Goal: Information Seeking & Learning: Learn about a topic

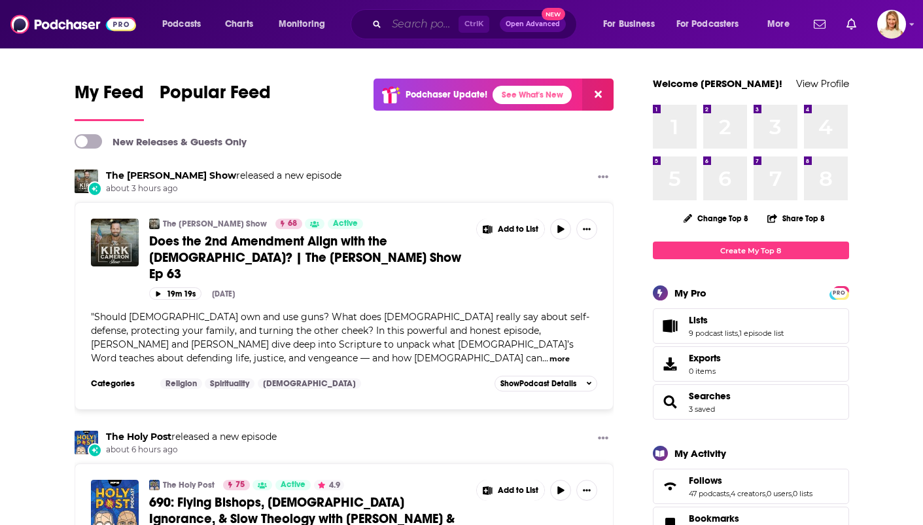
click at [421, 27] on input "Search podcasts, credits, & more..." at bounding box center [423, 24] width 72 height 21
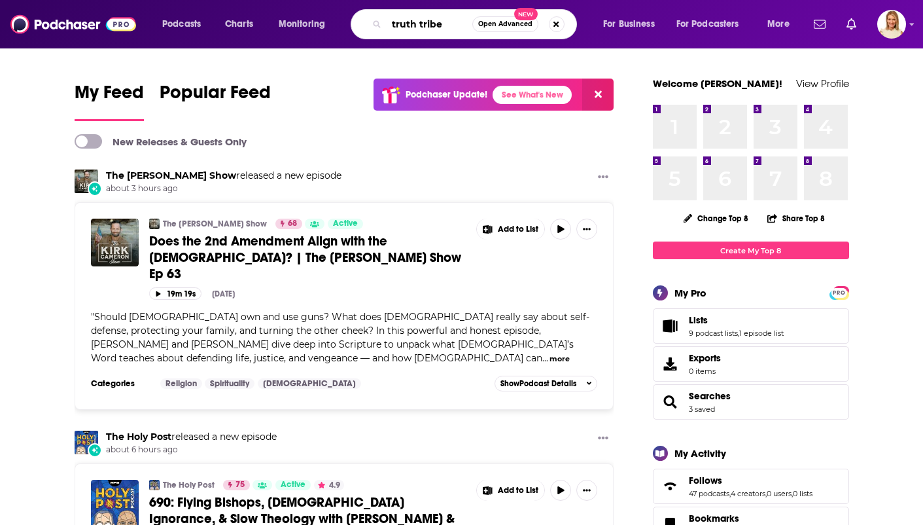
type input "truth tribe"
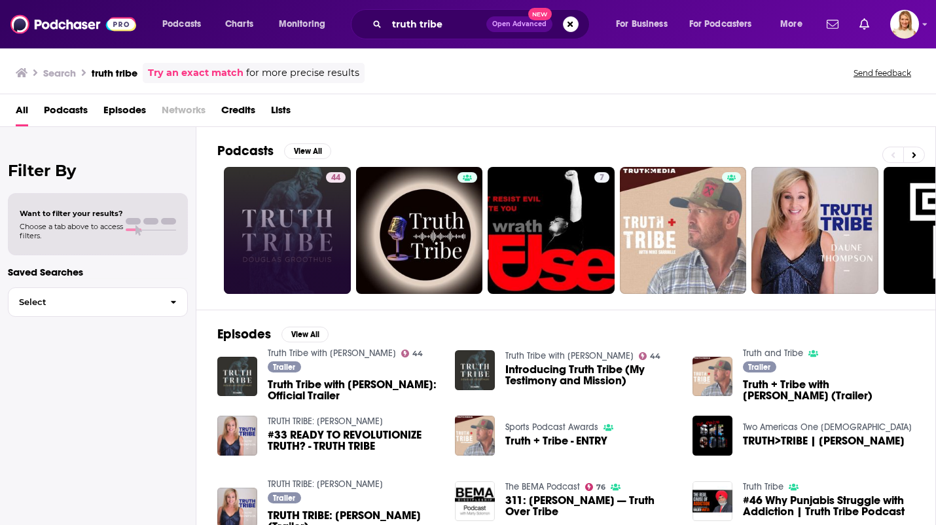
click at [277, 228] on link "44" at bounding box center [287, 230] width 127 height 127
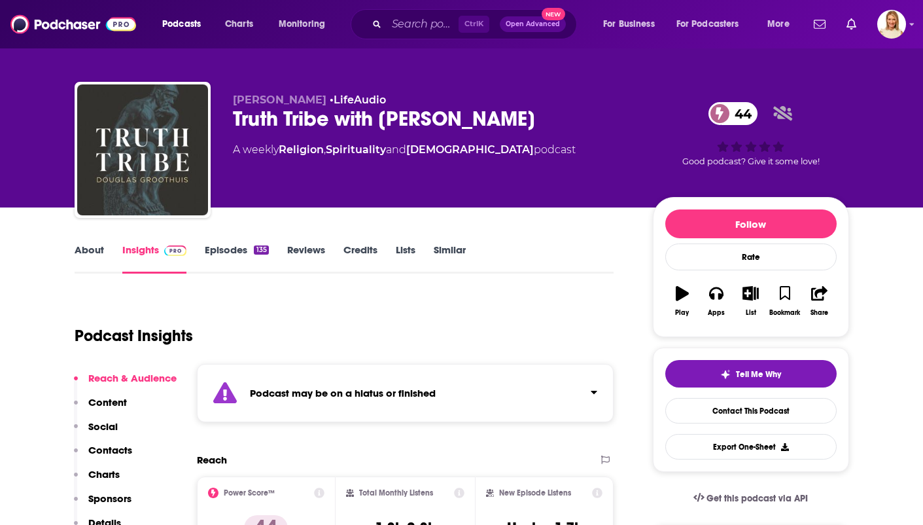
scroll to position [5, 0]
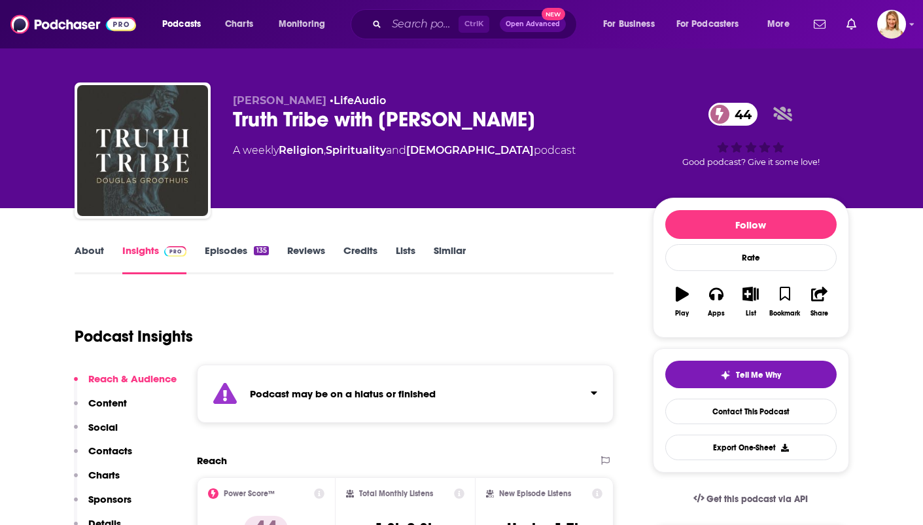
click at [86, 245] on link "About" at bounding box center [89, 259] width 29 height 30
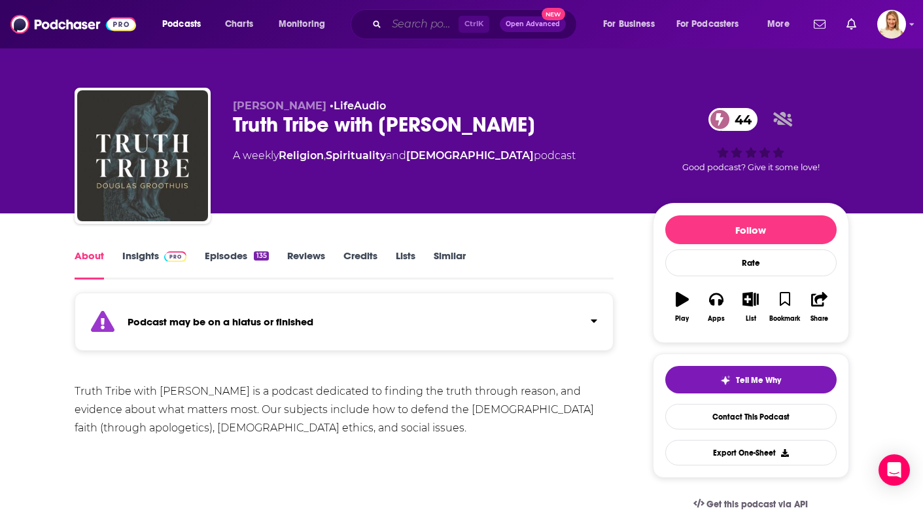
click at [418, 24] on input "Search podcasts, credits, & more..." at bounding box center [423, 24] width 72 height 21
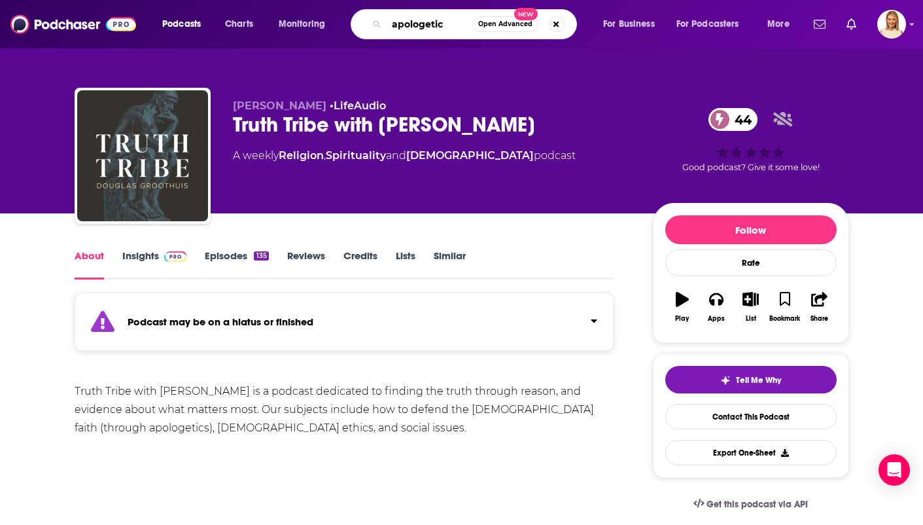
type input "apologetics"
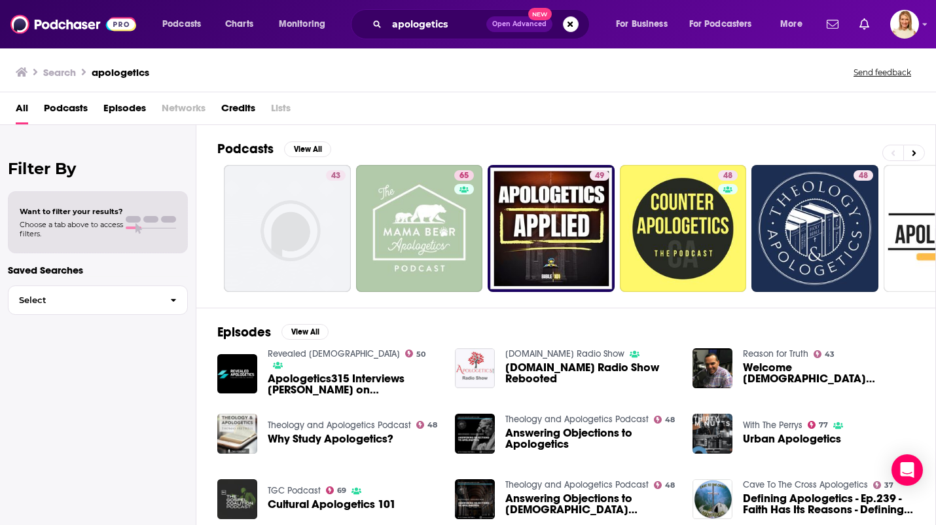
click at [72, 111] on span "Podcasts" at bounding box center [66, 111] width 44 height 27
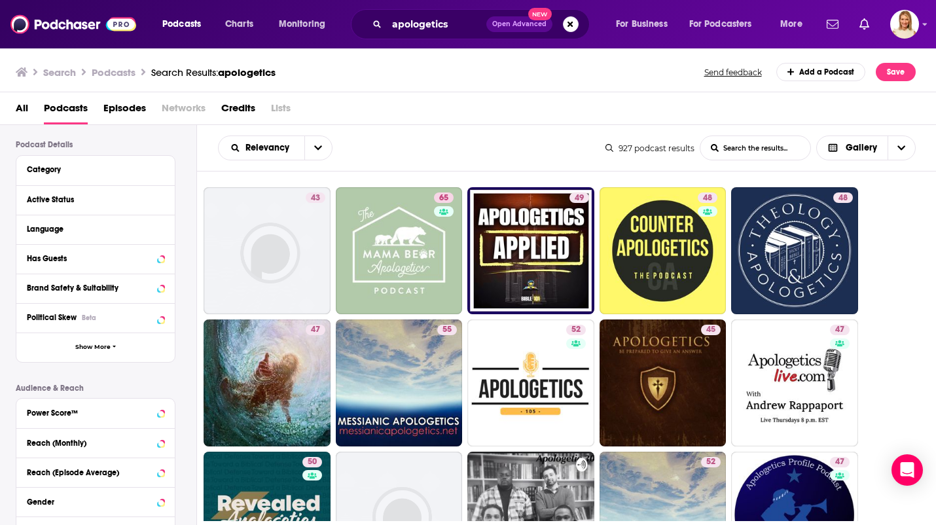
scroll to position [84, 0]
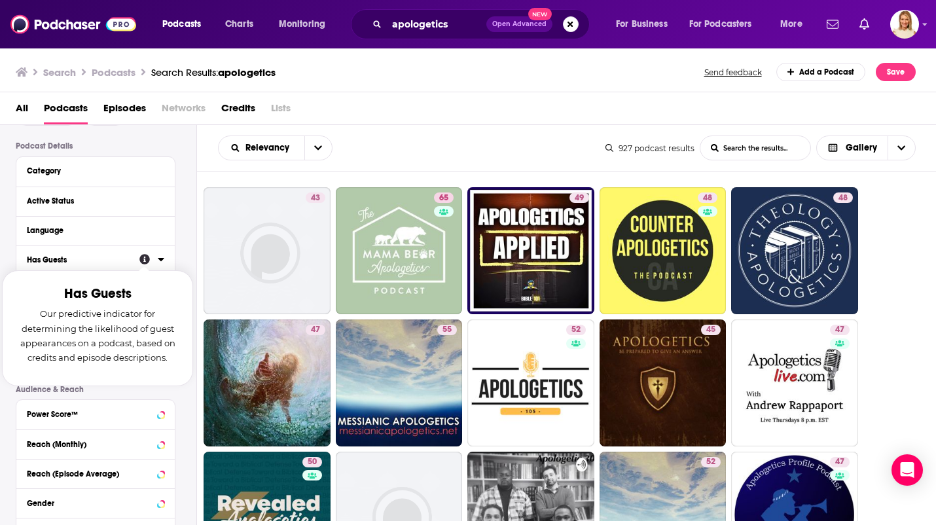
click at [96, 261] on div "Has Guests" at bounding box center [79, 259] width 104 height 9
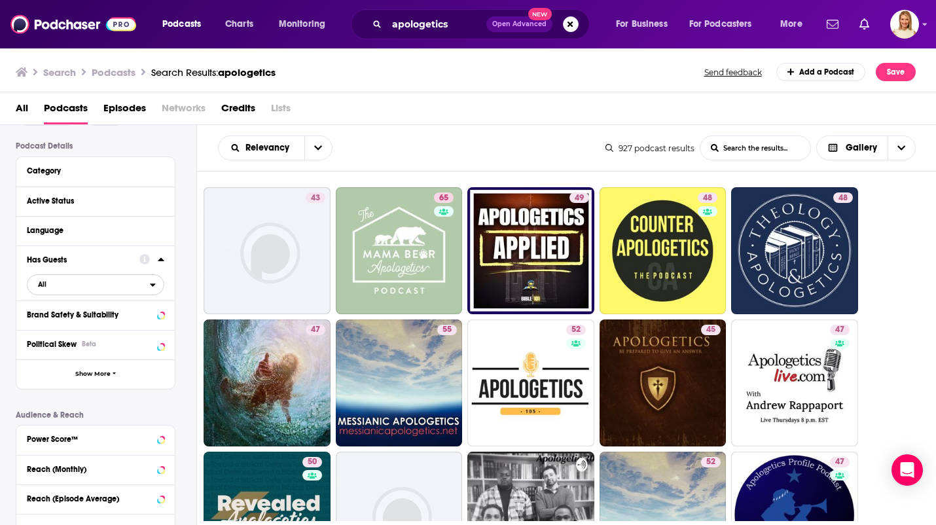
click at [152, 289] on icon "open menu" at bounding box center [153, 284] width 6 height 9
click at [156, 328] on span "225" at bounding box center [157, 327] width 12 height 9
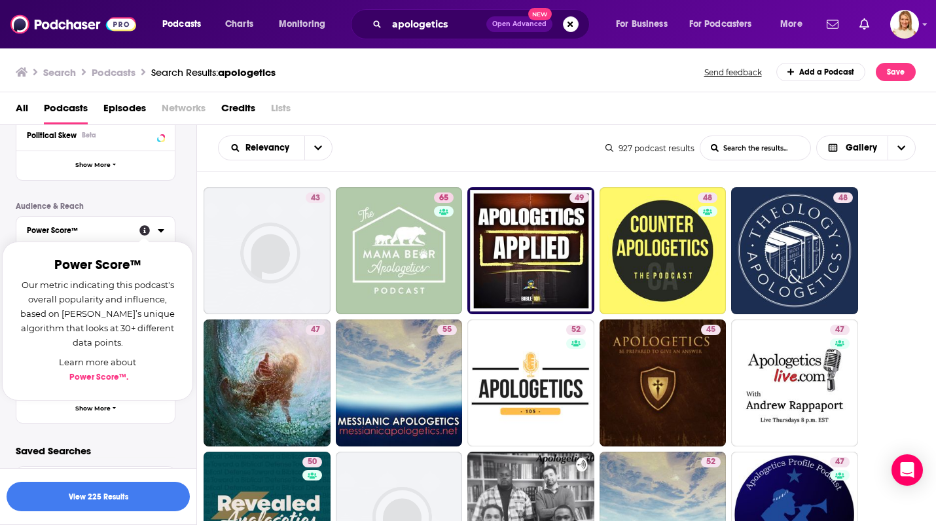
scroll to position [293, 0]
click at [90, 232] on div "Power Score™" at bounding box center [79, 230] width 104 height 9
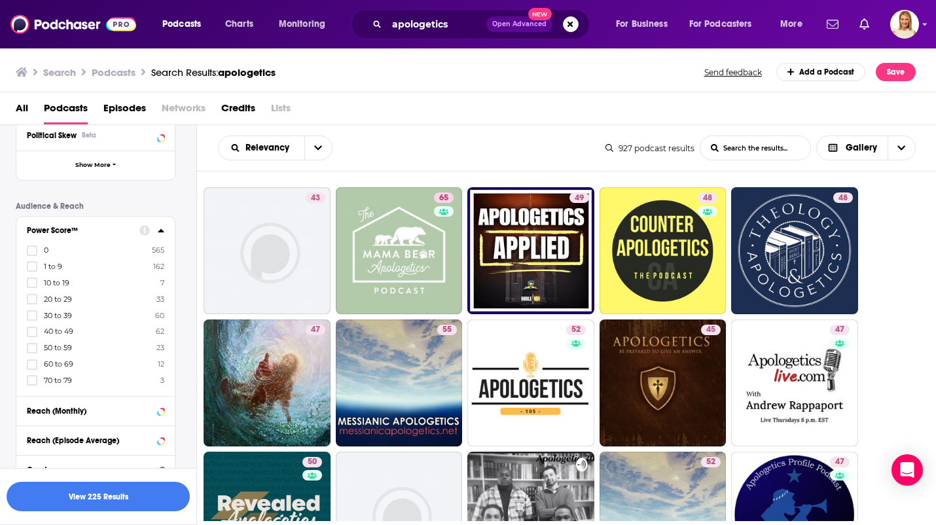
click at [65, 380] on span "70 to 79" at bounding box center [58, 380] width 28 height 9
click at [32, 384] on input "multiSelectOption-70-8" at bounding box center [32, 384] width 0 height 0
click at [65, 404] on button "Reach (Monthly)" at bounding box center [95, 410] width 137 height 16
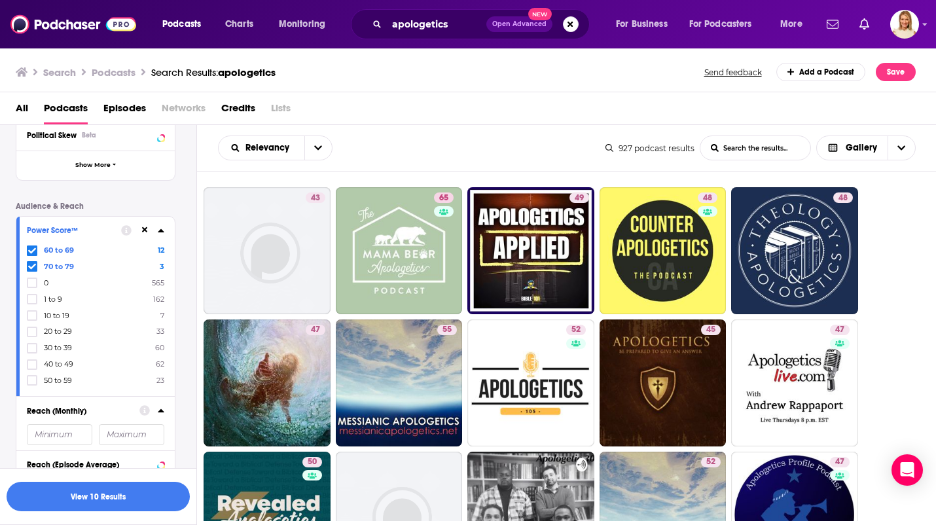
click at [56, 379] on span "50 to 59" at bounding box center [58, 380] width 28 height 9
click at [32, 384] on input "multiSelectOption-50-8" at bounding box center [32, 384] width 0 height 0
click at [145, 506] on button "View 23 Results" at bounding box center [98, 496] width 183 height 29
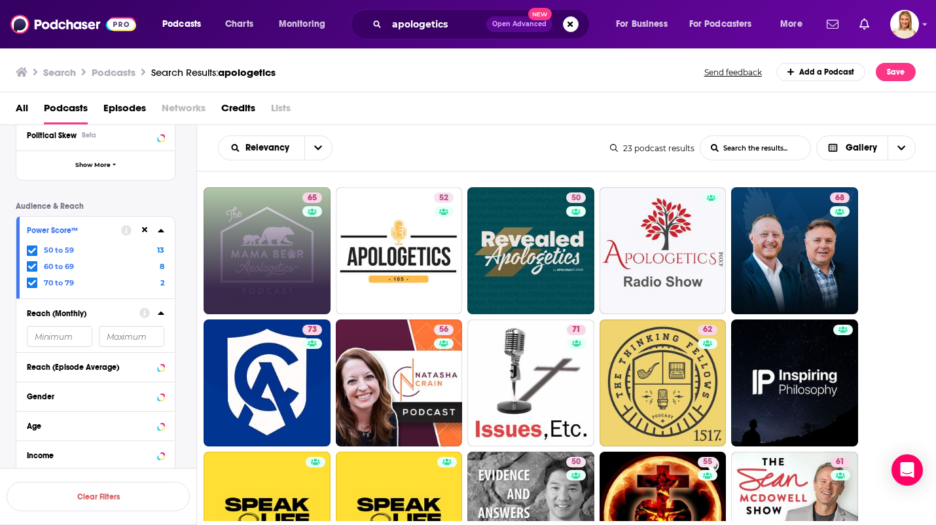
click at [268, 258] on link "65" at bounding box center [267, 250] width 127 height 127
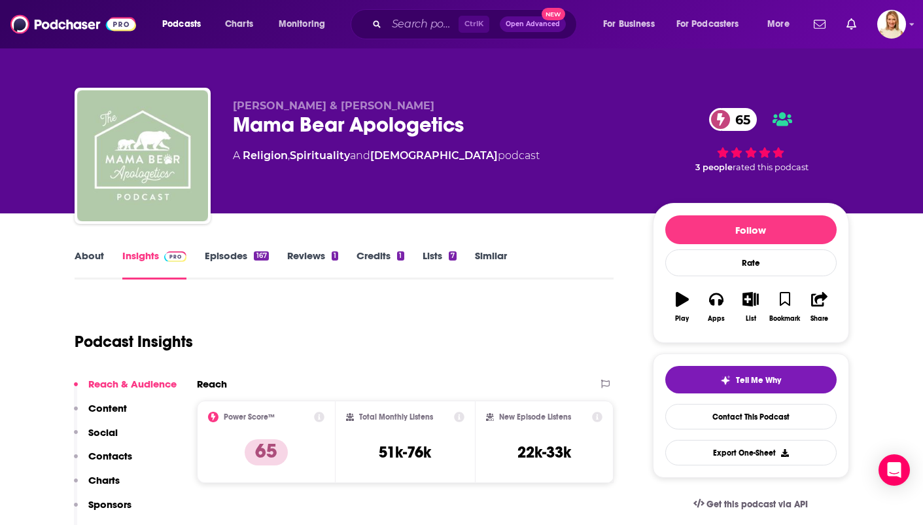
click at [87, 258] on link "About" at bounding box center [89, 264] width 29 height 30
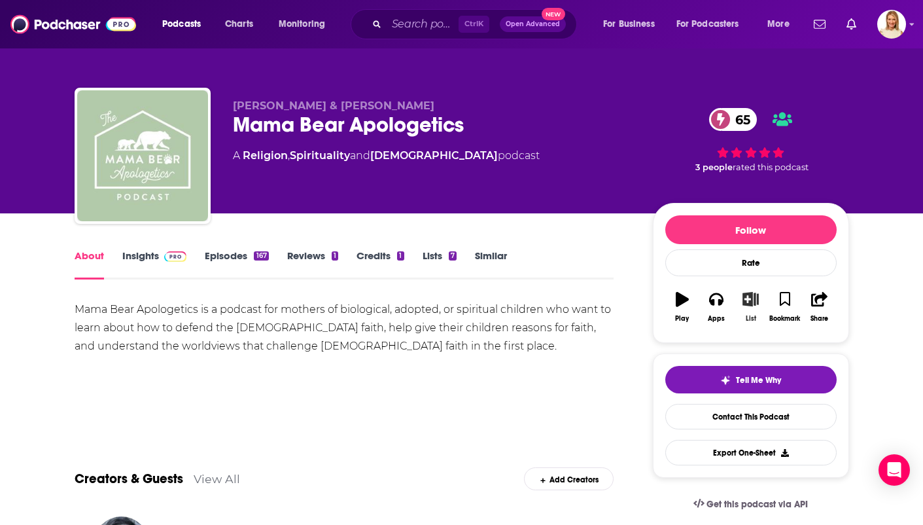
click at [751, 308] on button "List" at bounding box center [751, 306] width 34 height 47
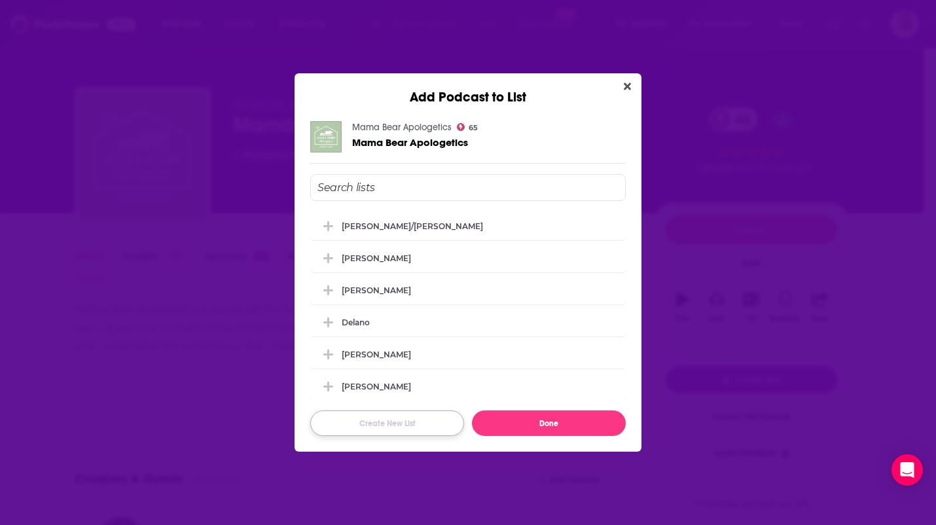
click at [414, 423] on button "Create New List" at bounding box center [387, 423] width 154 height 26
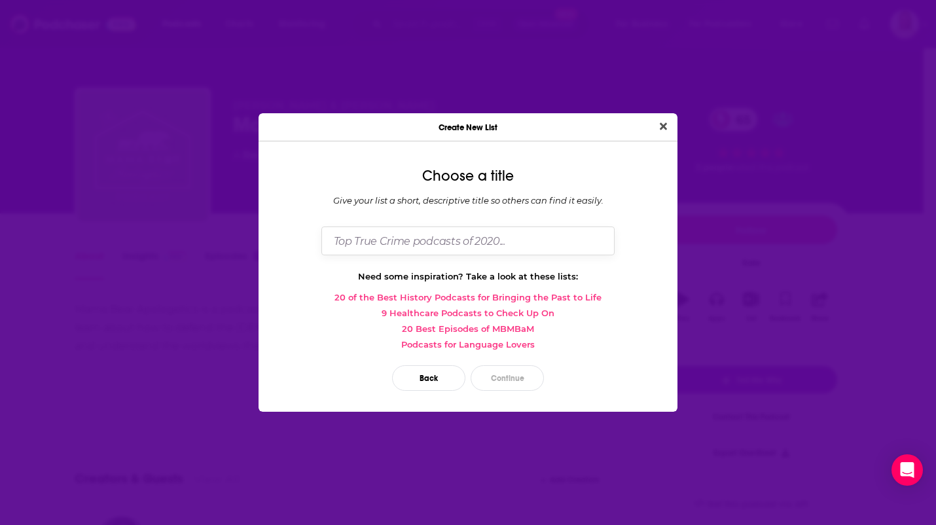
click at [503, 243] on input "Dialog" at bounding box center [467, 240] width 293 height 28
type input "[PERSON_NAME]"
click at [514, 378] on button "Continue" at bounding box center [506, 378] width 73 height 26
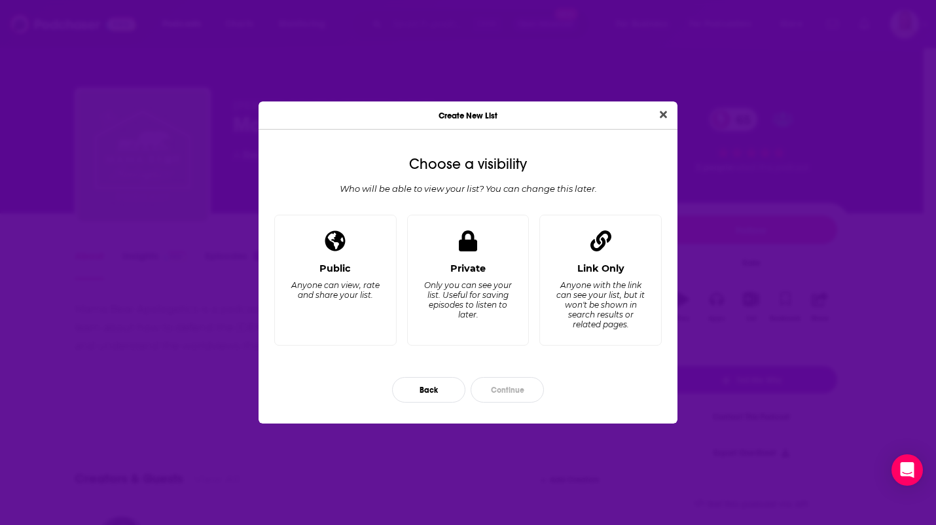
click at [467, 247] on icon "Dialog" at bounding box center [468, 240] width 18 height 21
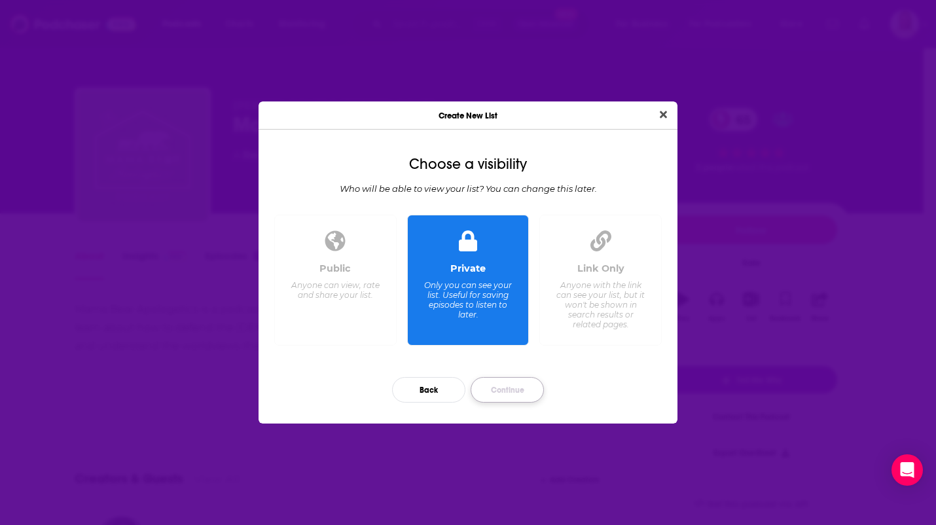
click at [509, 389] on button "Continue" at bounding box center [506, 390] width 73 height 26
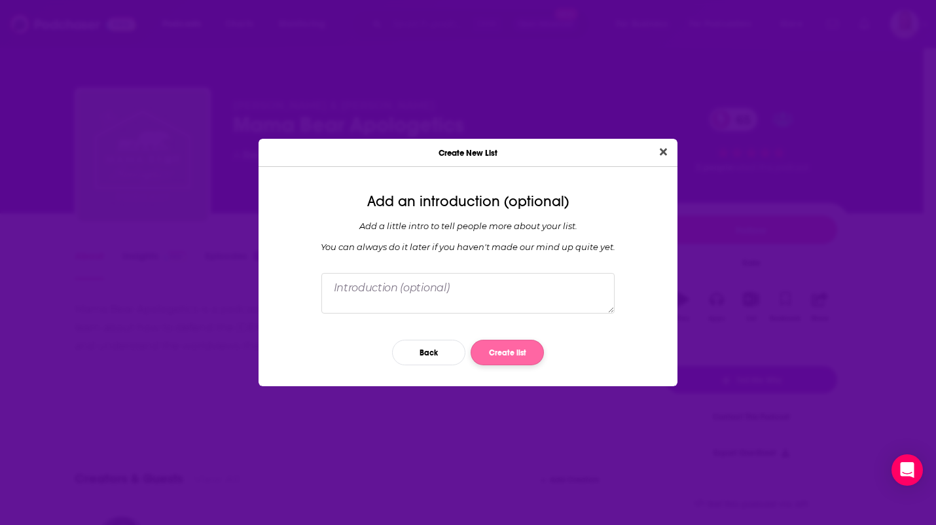
click at [514, 357] on button "Create list" at bounding box center [506, 353] width 73 height 26
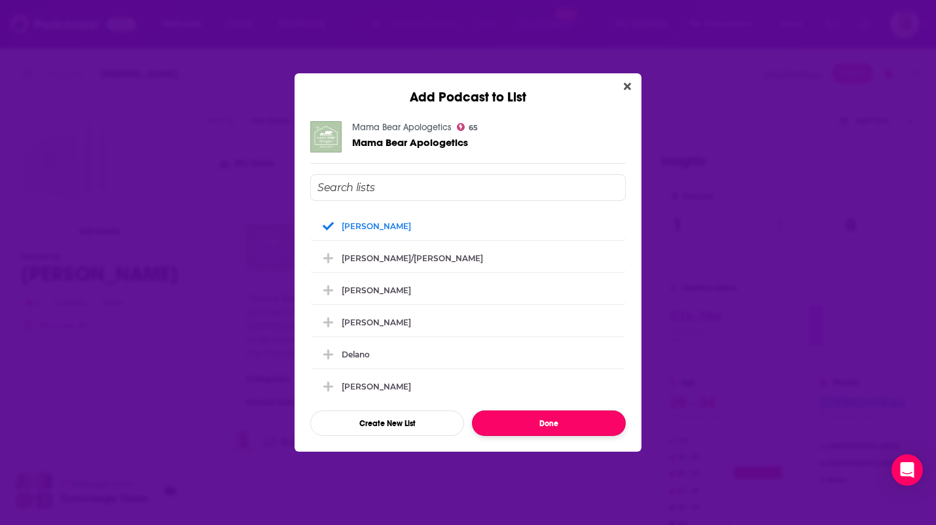
click at [571, 433] on button "Done" at bounding box center [549, 423] width 154 height 26
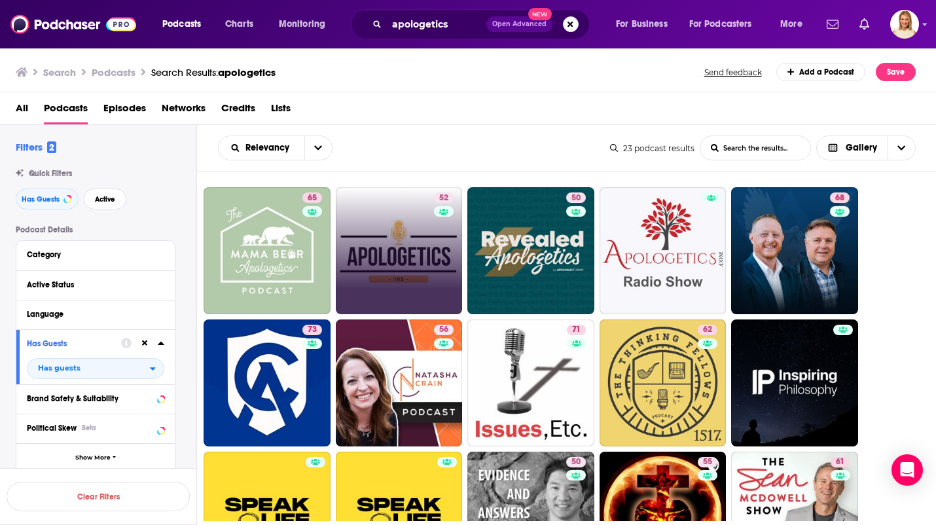
click at [393, 252] on link "52" at bounding box center [399, 250] width 127 height 127
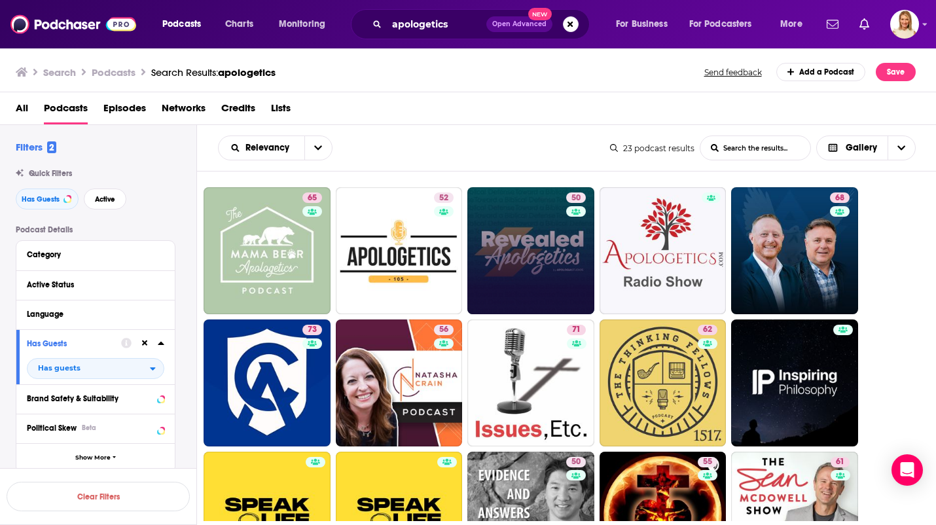
click at [531, 262] on link "50" at bounding box center [530, 250] width 127 height 127
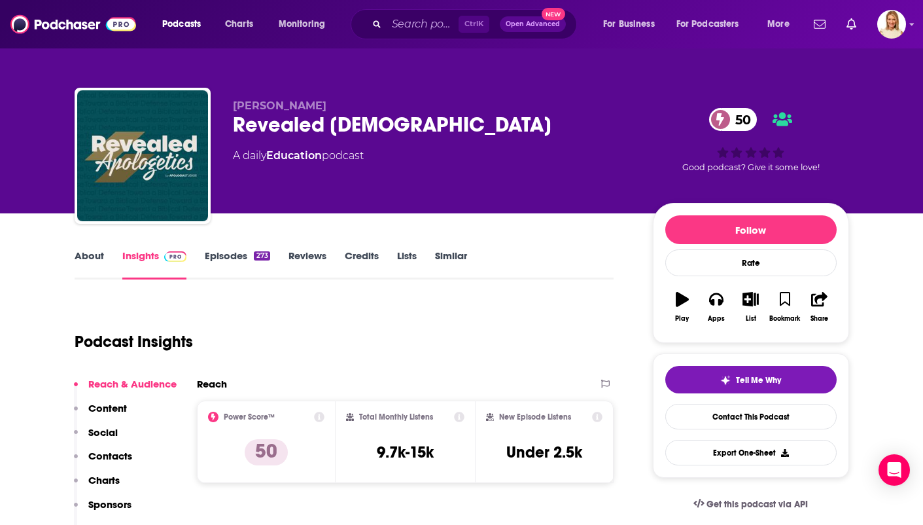
click at [81, 259] on link "About" at bounding box center [89, 264] width 29 height 30
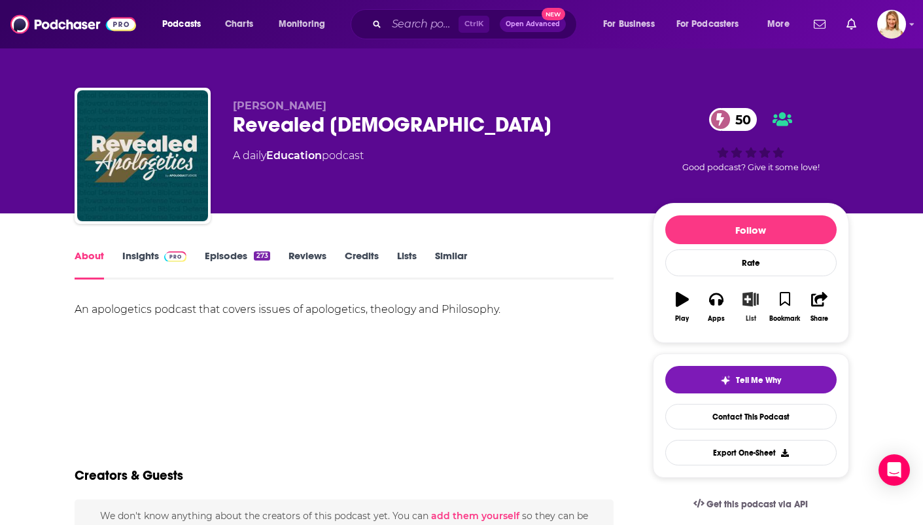
click at [749, 302] on icon "button" at bounding box center [751, 299] width 16 height 14
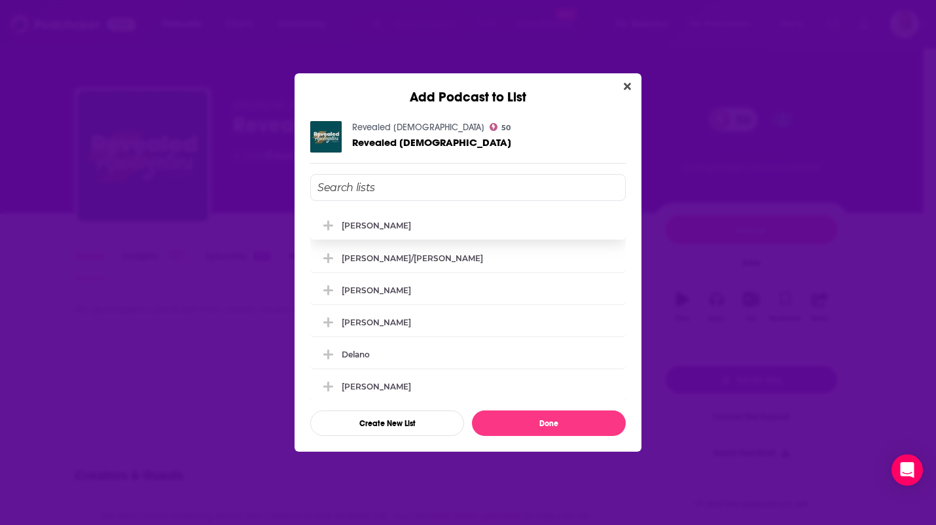
click at [389, 228] on div "[PERSON_NAME]" at bounding box center [467, 225] width 315 height 29
click at [561, 429] on button "Done" at bounding box center [549, 423] width 154 height 26
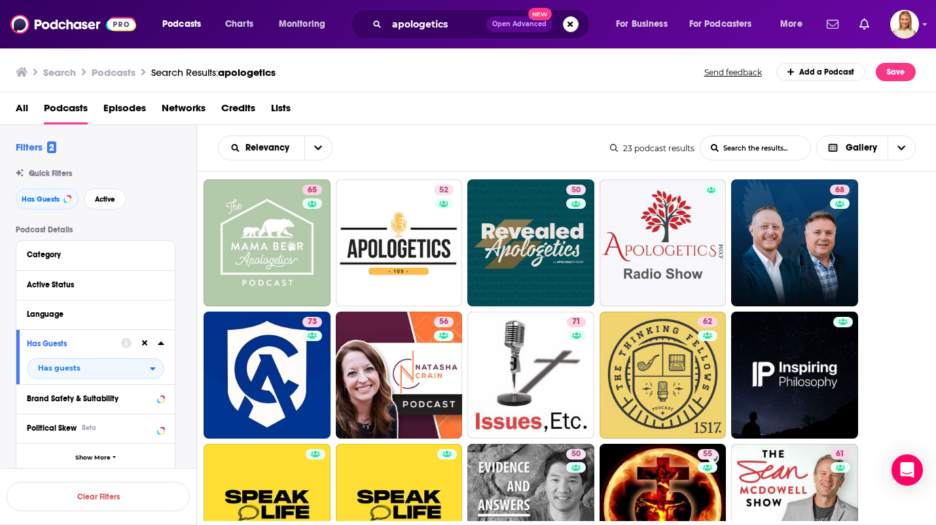
scroll to position [7, 0]
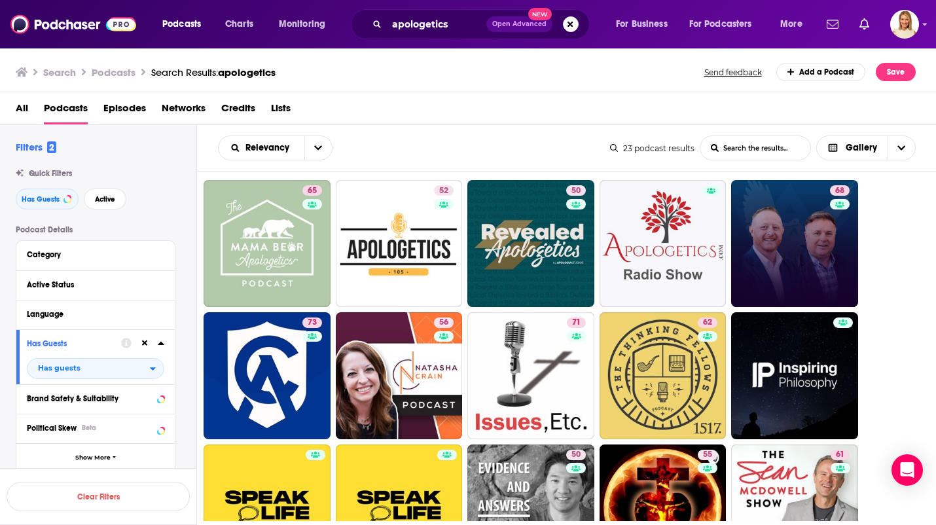
click at [815, 249] on link "68" at bounding box center [794, 243] width 127 height 127
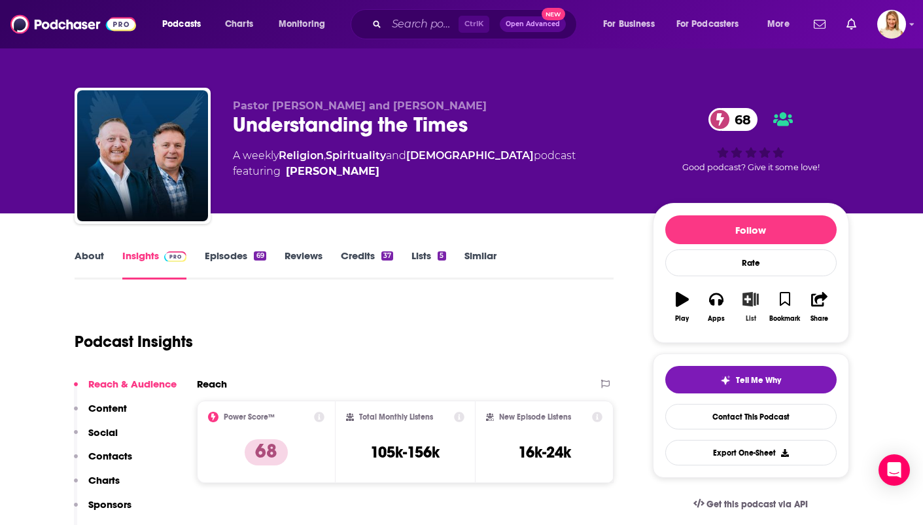
click at [760, 302] on button "List" at bounding box center [751, 306] width 34 height 47
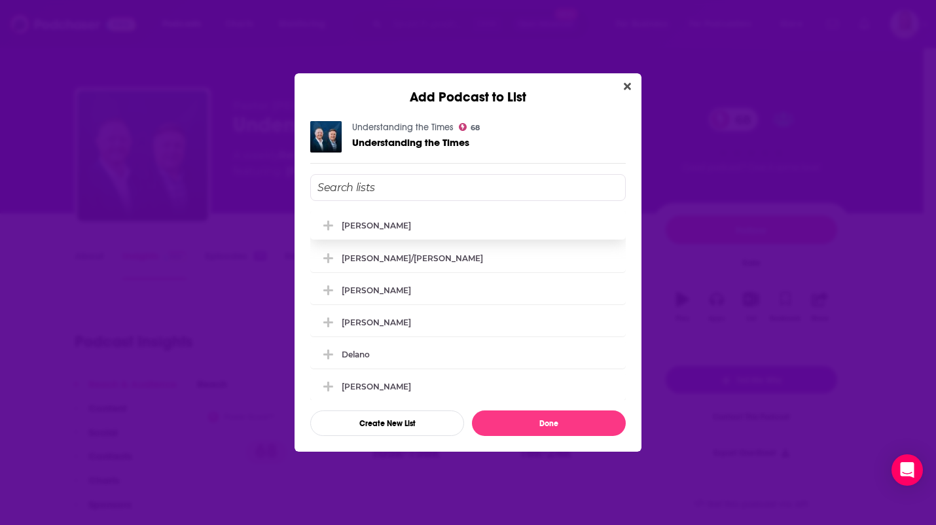
click at [330, 226] on icon "Add Podcast To List" at bounding box center [328, 226] width 10 height 10
click at [552, 421] on button "Done" at bounding box center [549, 423] width 154 height 26
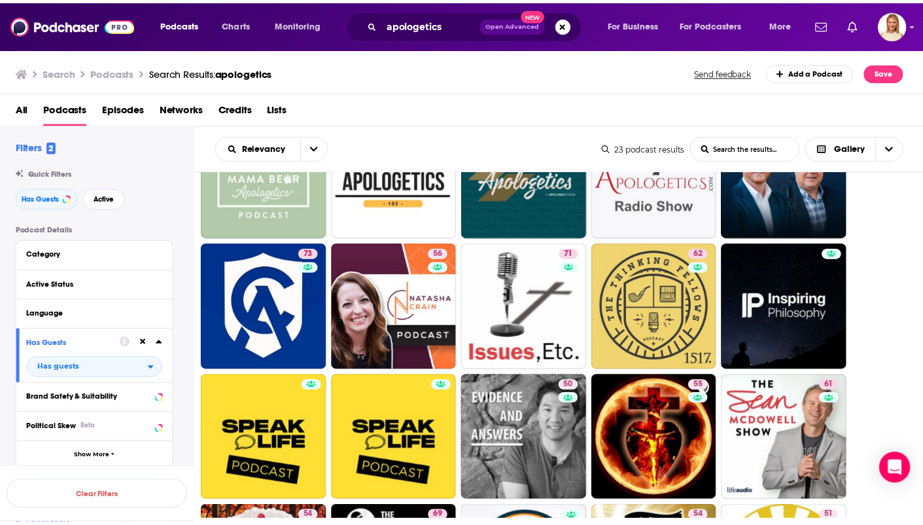
scroll to position [76, 0]
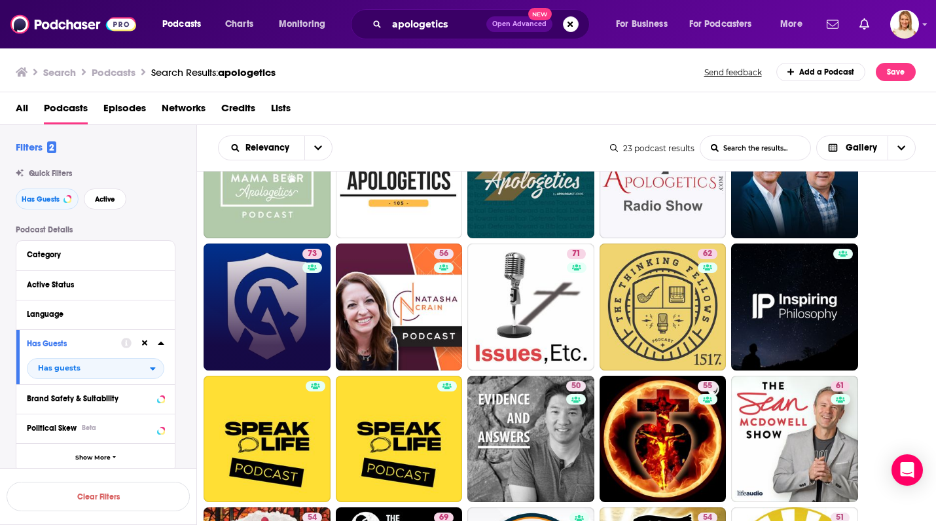
click at [281, 327] on link "73" at bounding box center [267, 306] width 127 height 127
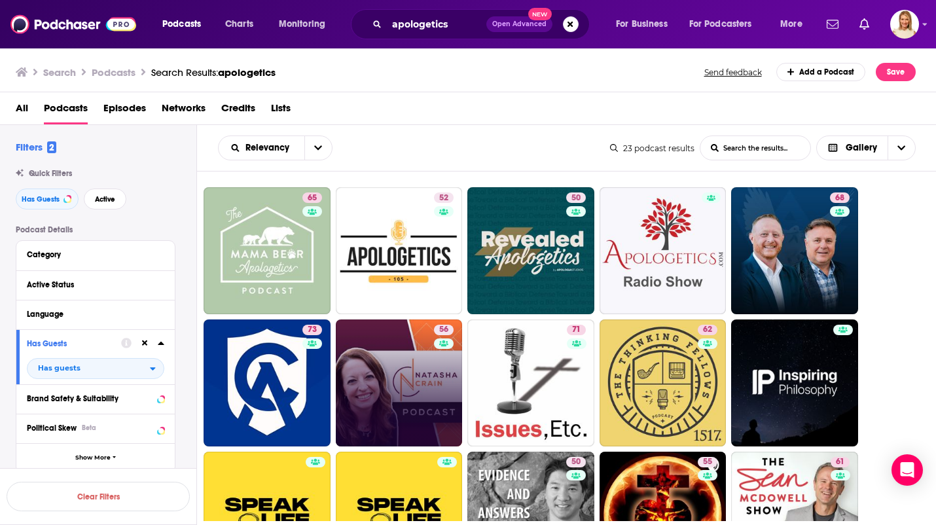
click at [428, 370] on link "56" at bounding box center [399, 382] width 127 height 127
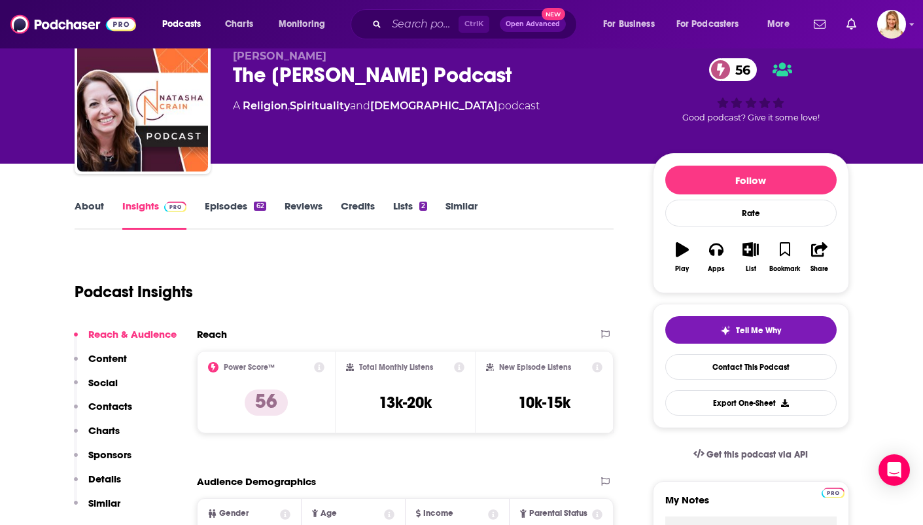
scroll to position [37, 0]
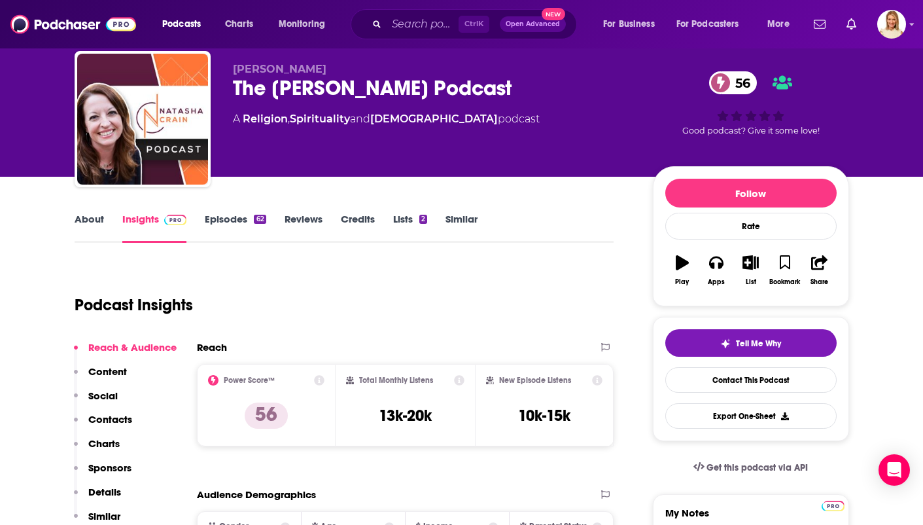
click at [93, 225] on link "About" at bounding box center [89, 228] width 29 height 30
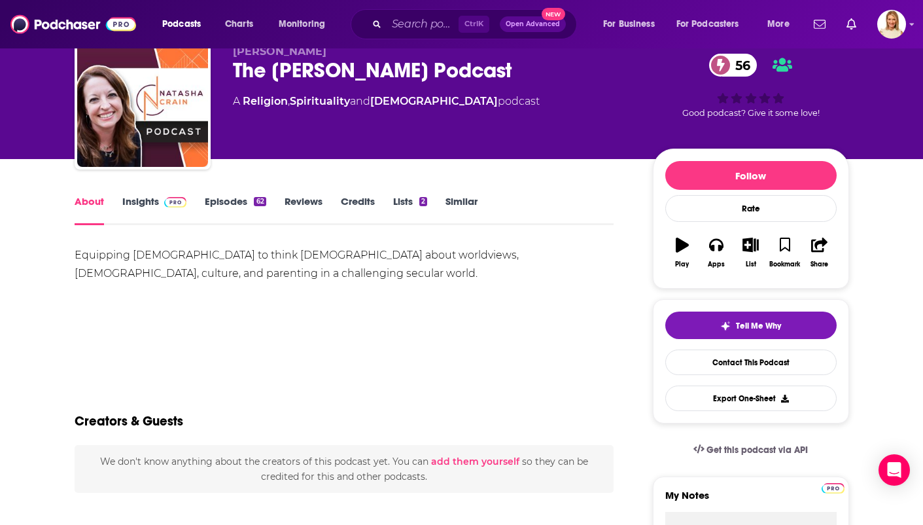
scroll to position [55, 0]
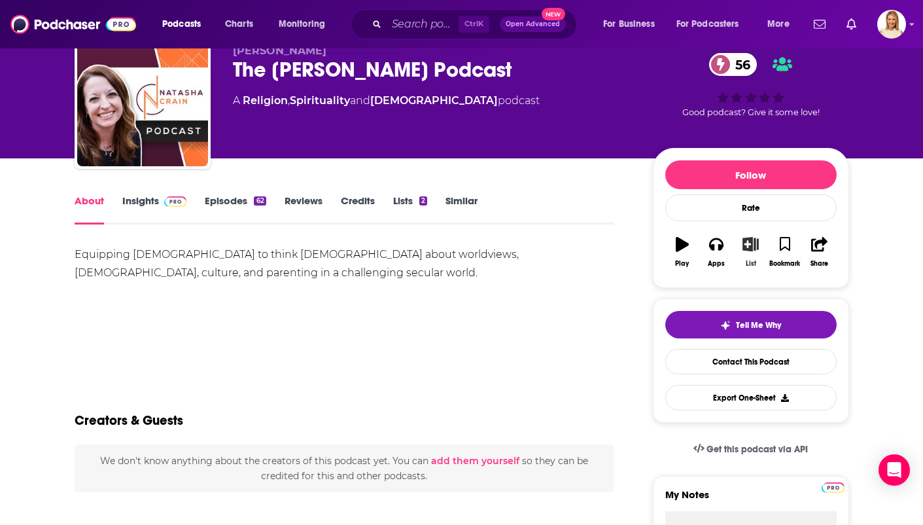
click at [754, 249] on icon "button" at bounding box center [751, 244] width 16 height 14
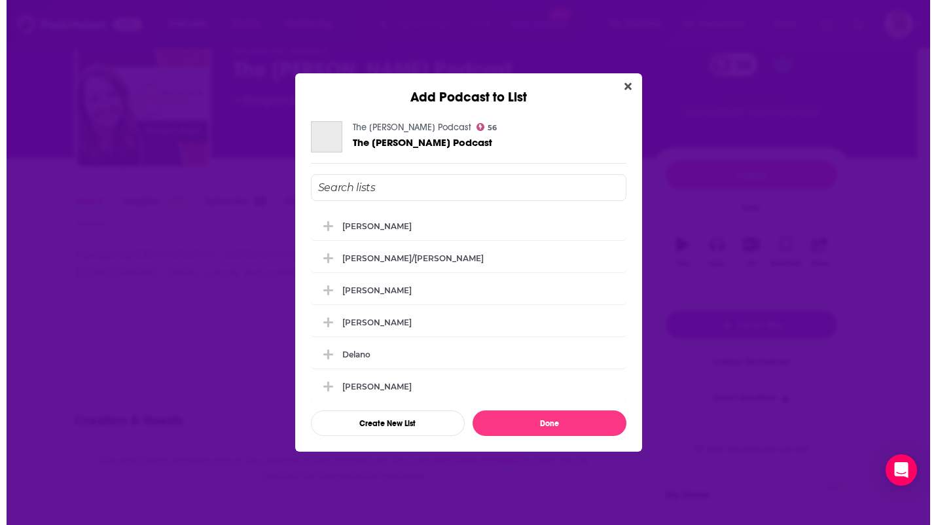
scroll to position [0, 0]
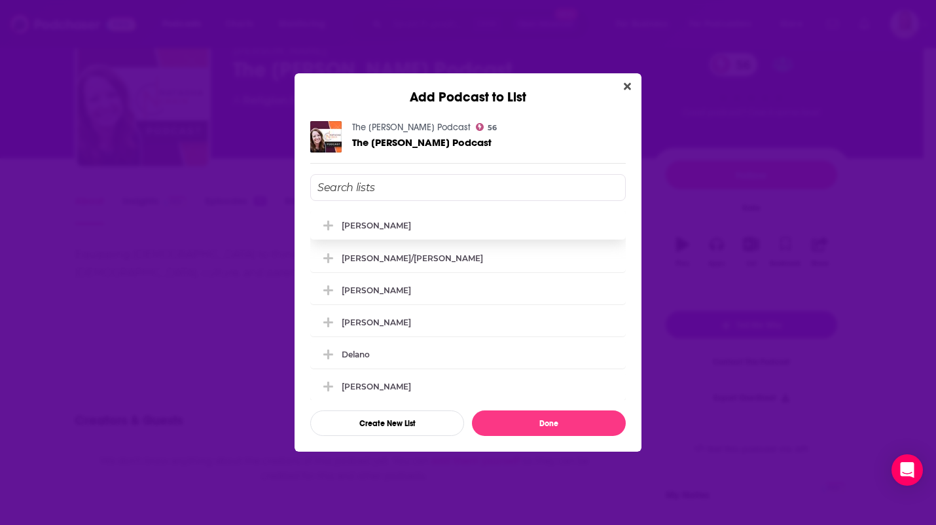
click at [340, 229] on button "Add Podcast To List" at bounding box center [330, 226] width 24 height 14
click at [551, 424] on button "Done" at bounding box center [549, 423] width 154 height 26
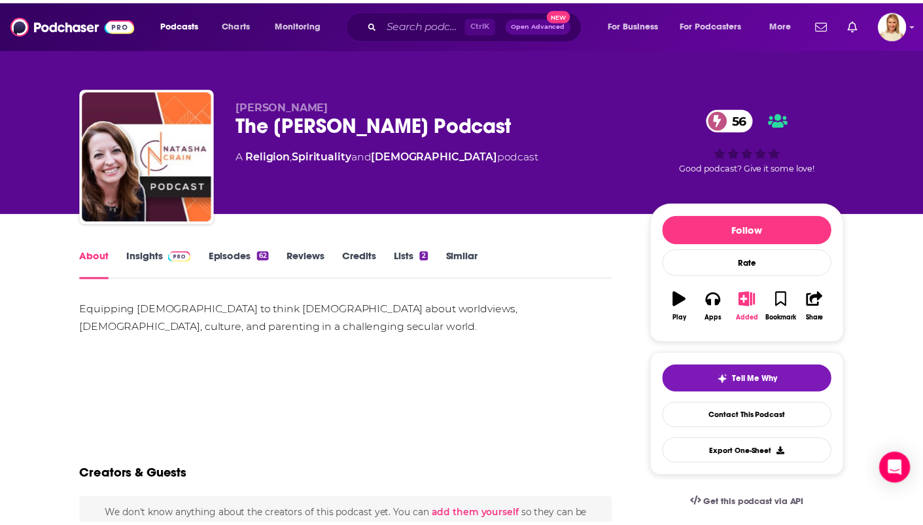
scroll to position [55, 0]
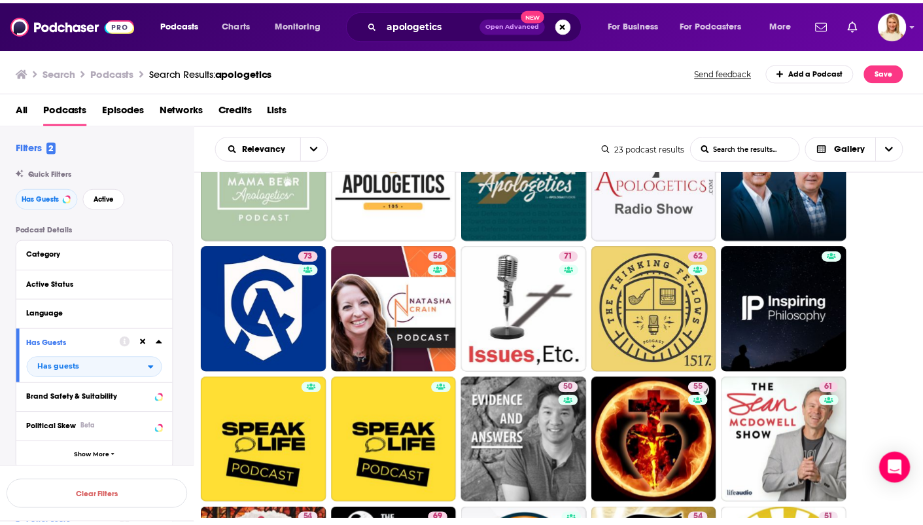
scroll to position [71, 0]
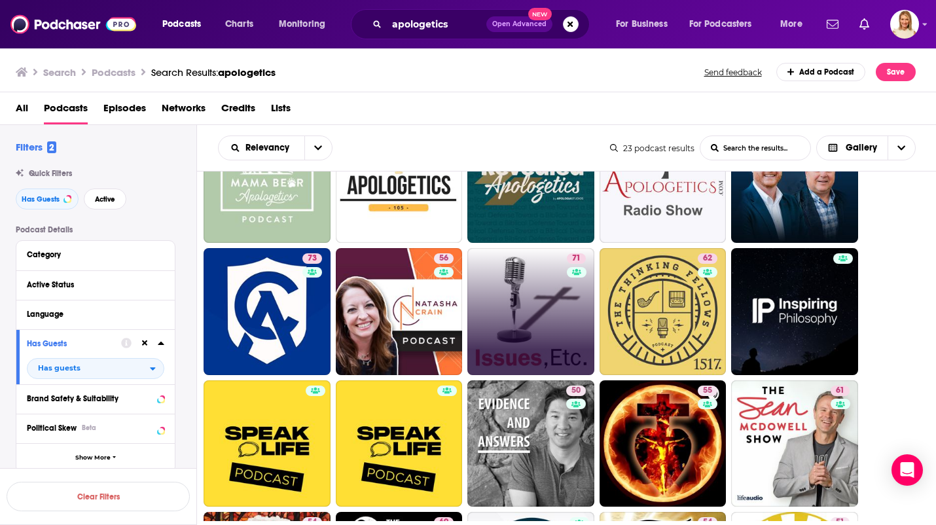
click at [558, 317] on link "71" at bounding box center [530, 311] width 127 height 127
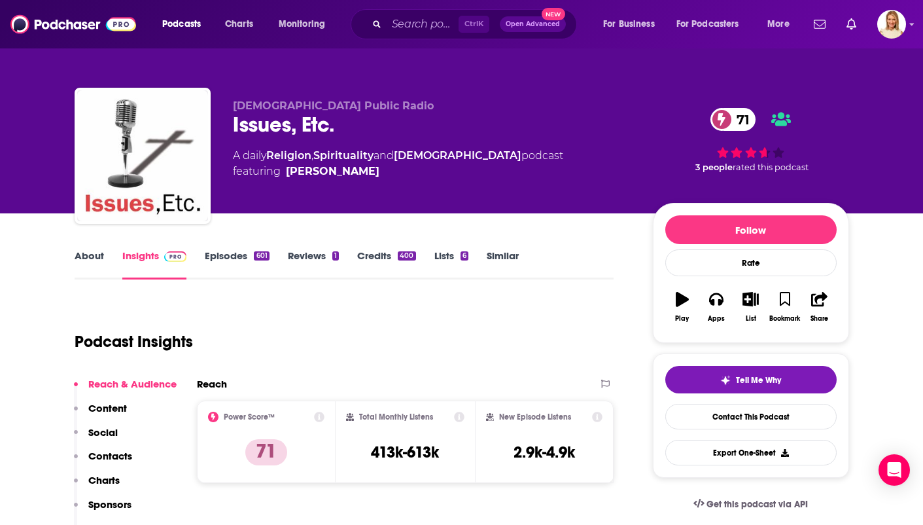
click at [92, 259] on link "About" at bounding box center [89, 264] width 29 height 30
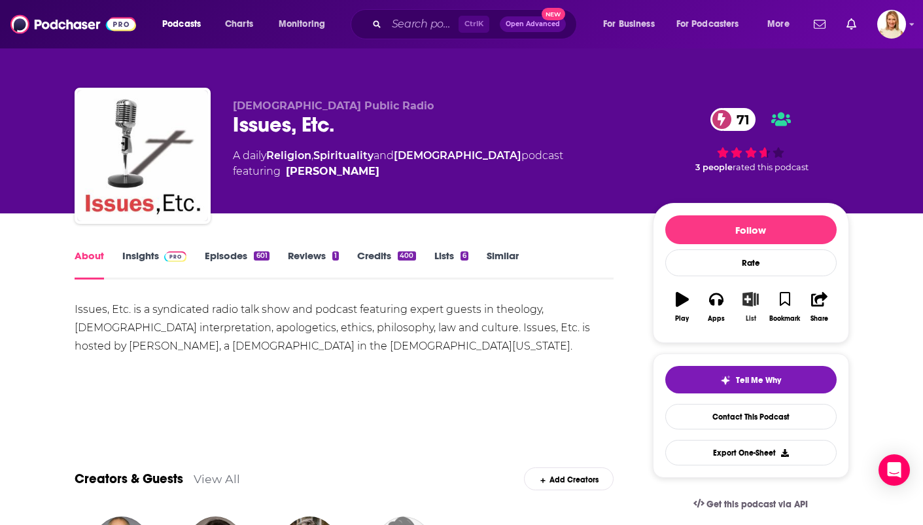
click at [749, 304] on icon "button" at bounding box center [751, 299] width 16 height 14
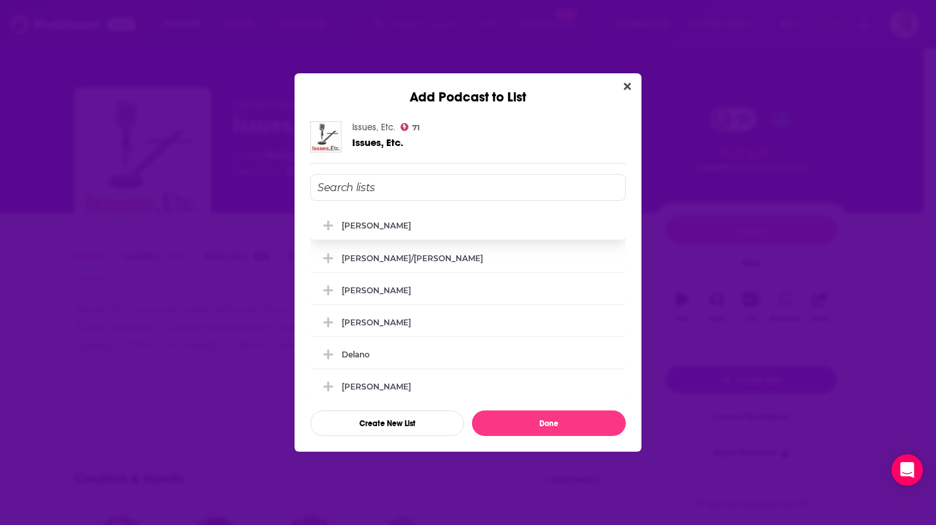
click at [330, 224] on icon "Add Podcast To List" at bounding box center [328, 226] width 10 height 10
click at [548, 423] on button "Done" at bounding box center [549, 423] width 154 height 26
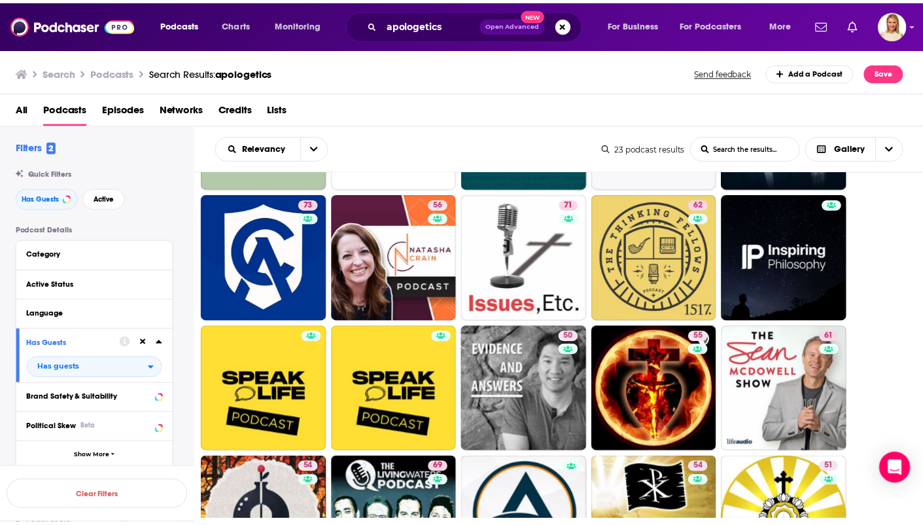
scroll to position [124, 0]
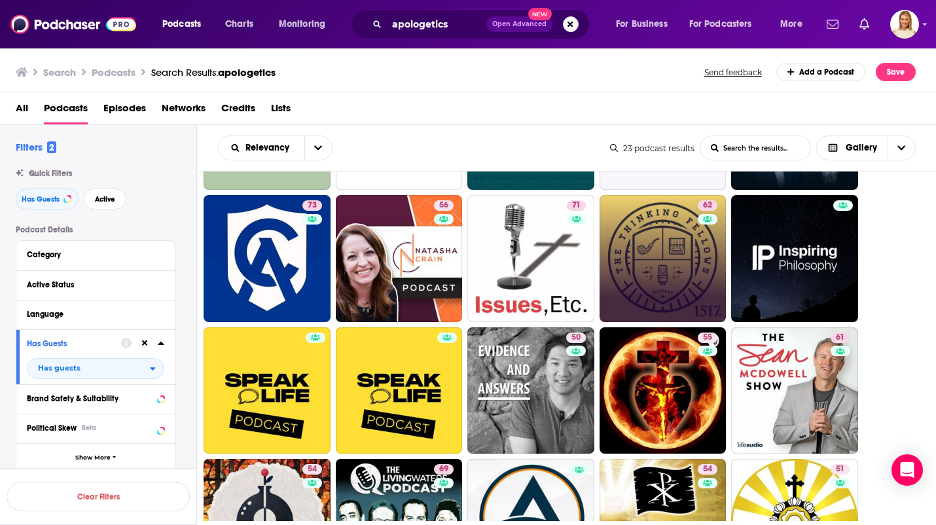
click at [688, 267] on link "62" at bounding box center [662, 258] width 127 height 127
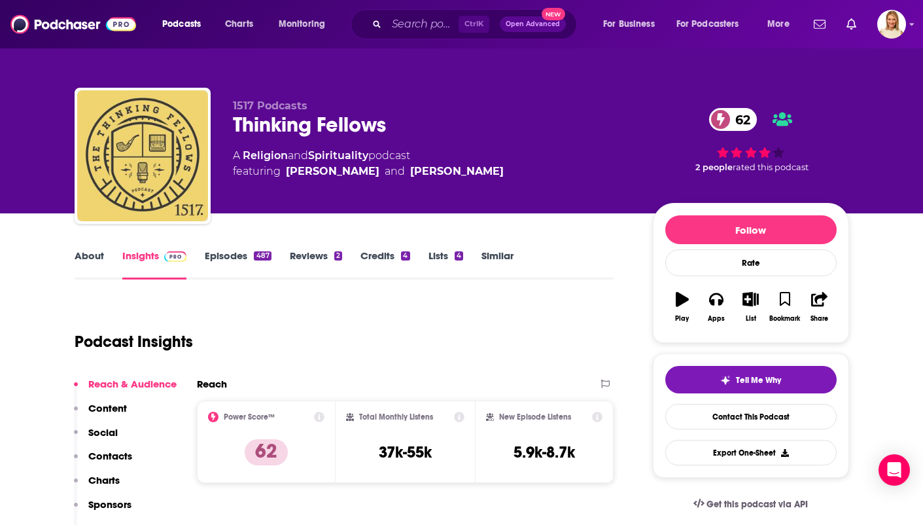
click at [79, 265] on link "About" at bounding box center [89, 264] width 29 height 30
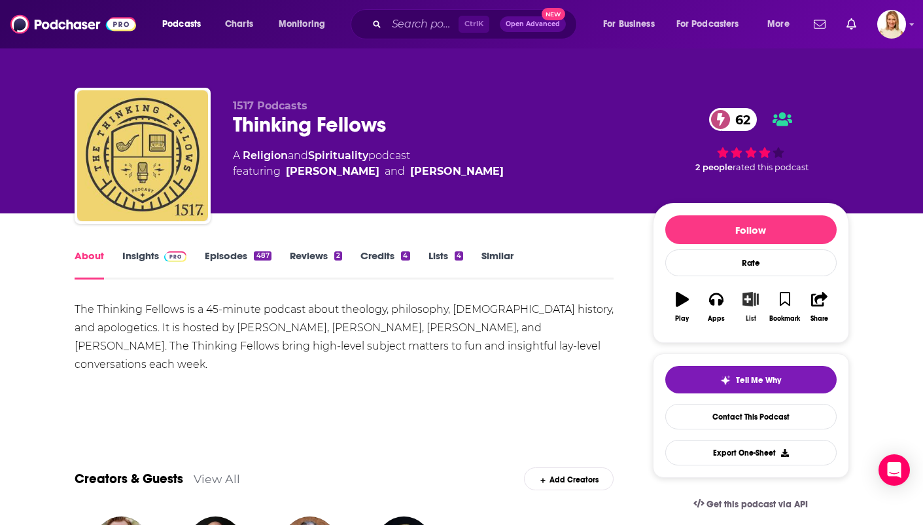
click at [755, 305] on icon "button" at bounding box center [751, 299] width 16 height 14
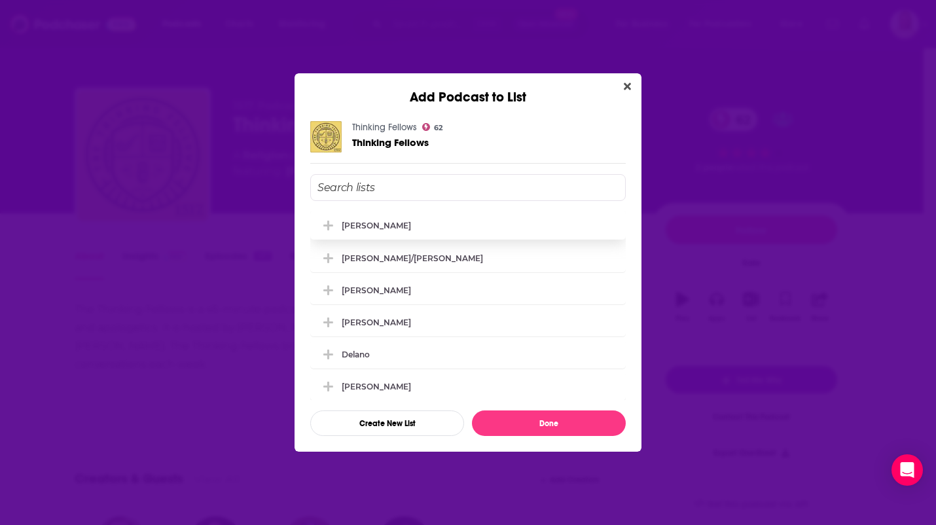
click at [339, 226] on button "Add Podcast To List" at bounding box center [330, 226] width 24 height 14
click at [566, 427] on button "Done" at bounding box center [549, 423] width 154 height 26
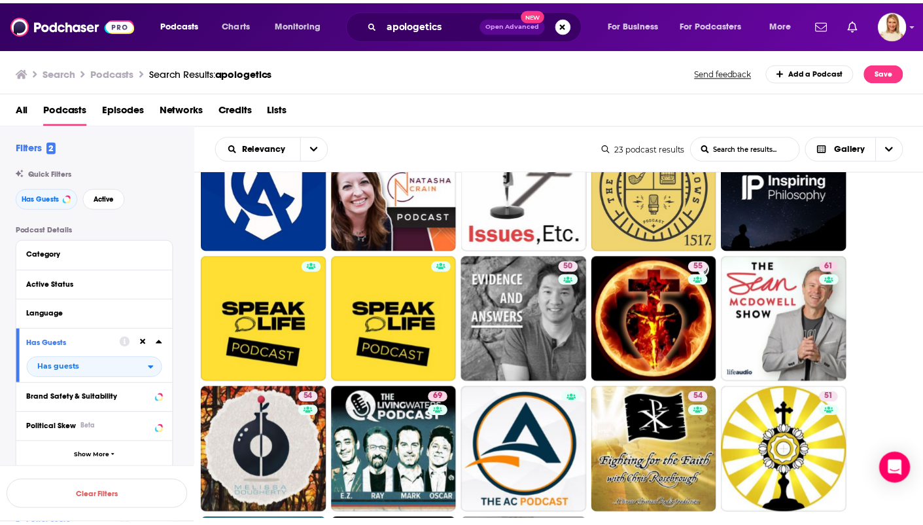
scroll to position [195, 0]
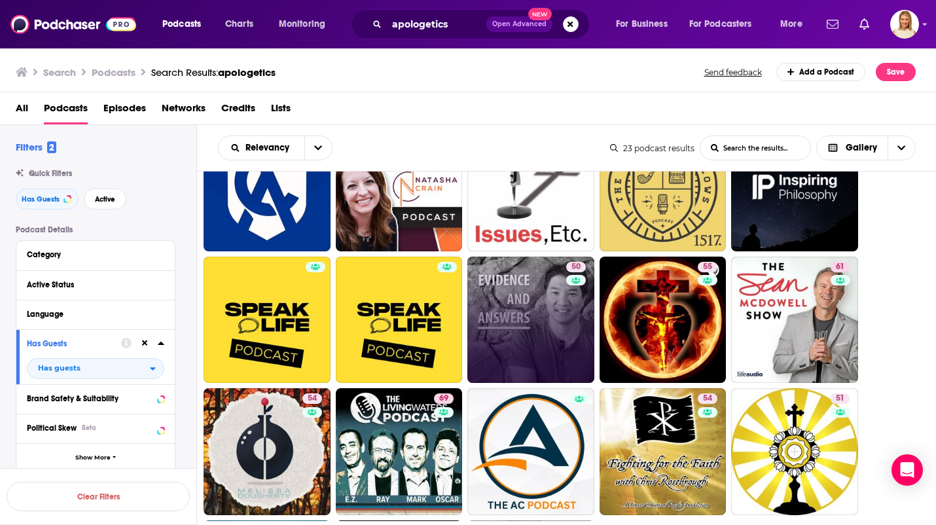
click at [531, 326] on link "50" at bounding box center [530, 320] width 127 height 127
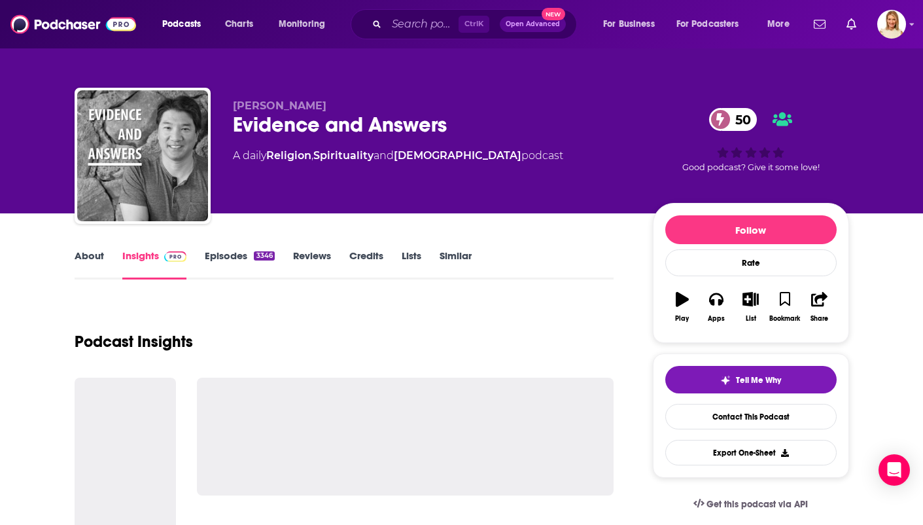
click at [84, 258] on link "About" at bounding box center [89, 264] width 29 height 30
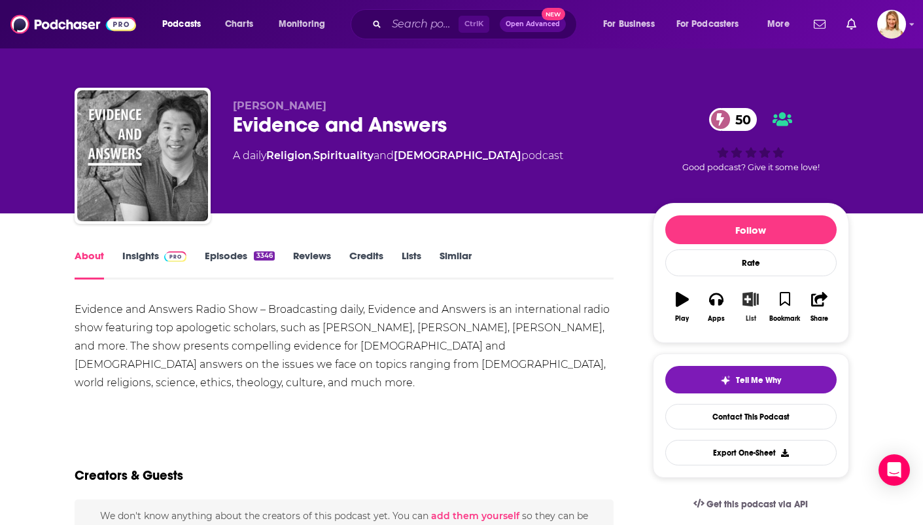
click at [752, 302] on icon "button" at bounding box center [751, 299] width 16 height 14
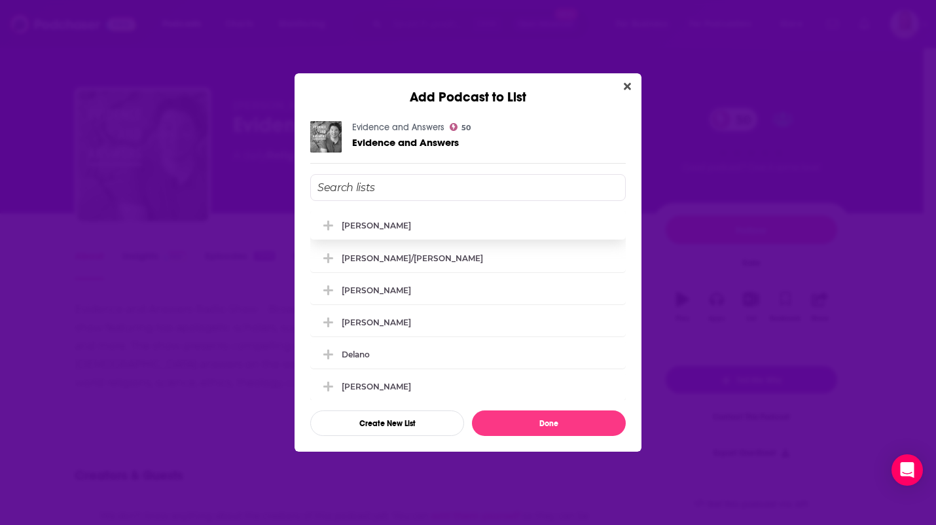
click at [333, 225] on span "Add Podcast To List" at bounding box center [328, 225] width 12 height 12
click at [559, 423] on button "Done" at bounding box center [549, 423] width 154 height 26
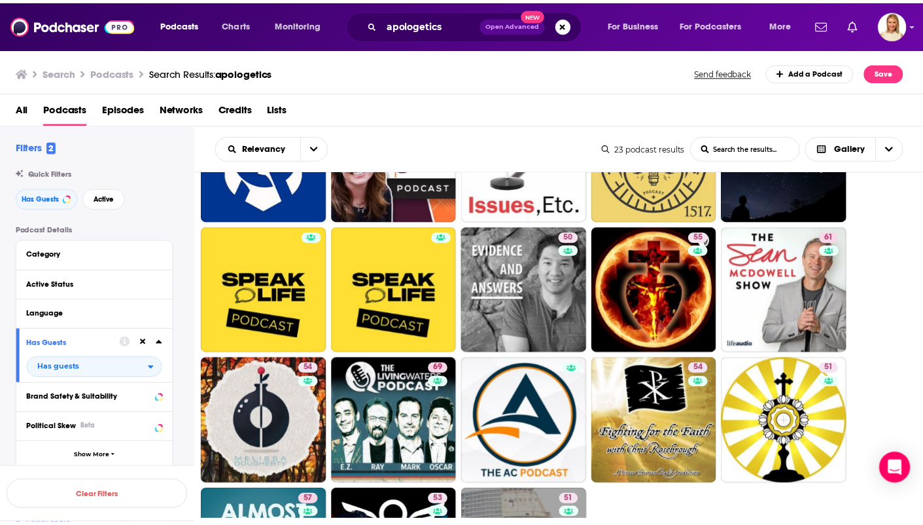
scroll to position [224, 0]
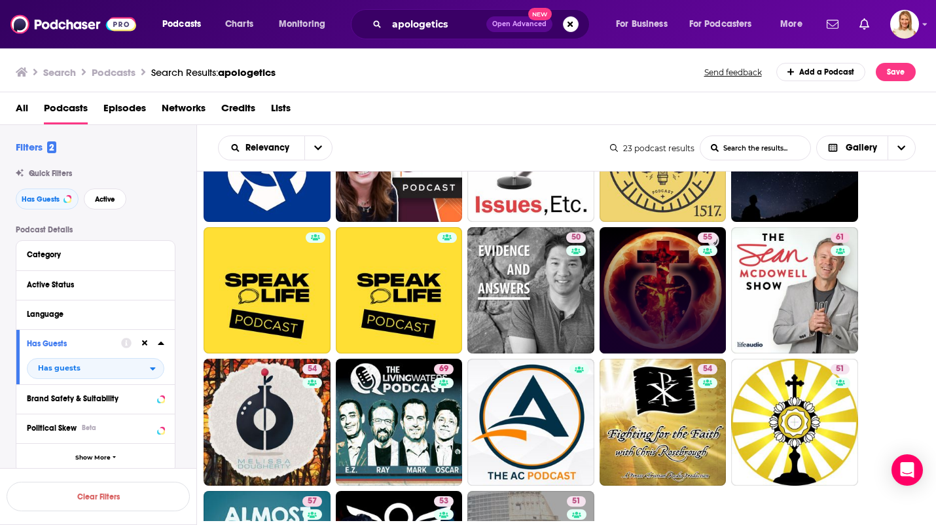
click at [701, 292] on div "55" at bounding box center [709, 290] width 23 height 116
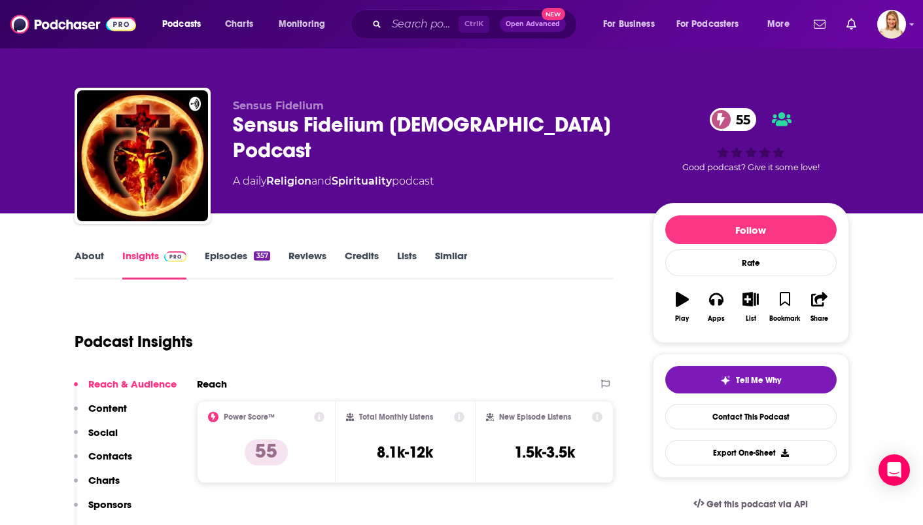
click at [78, 259] on link "About" at bounding box center [89, 264] width 29 height 30
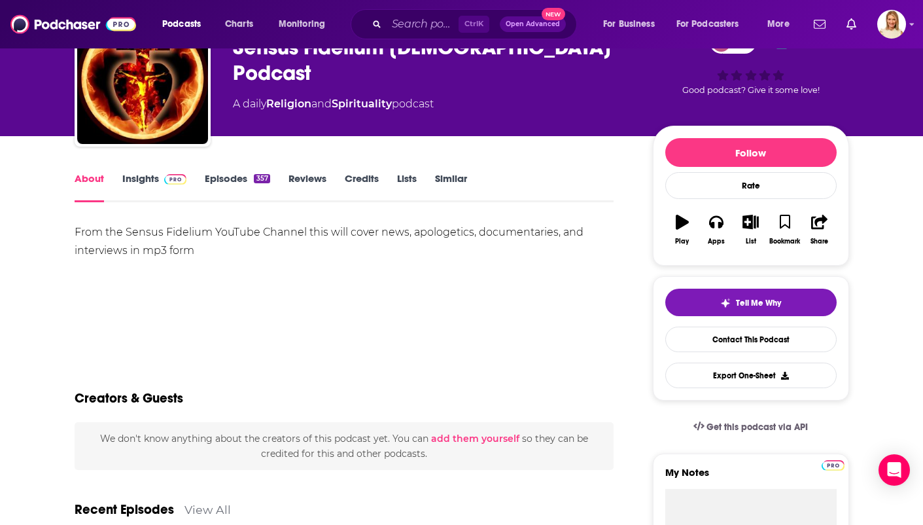
scroll to position [80, 0]
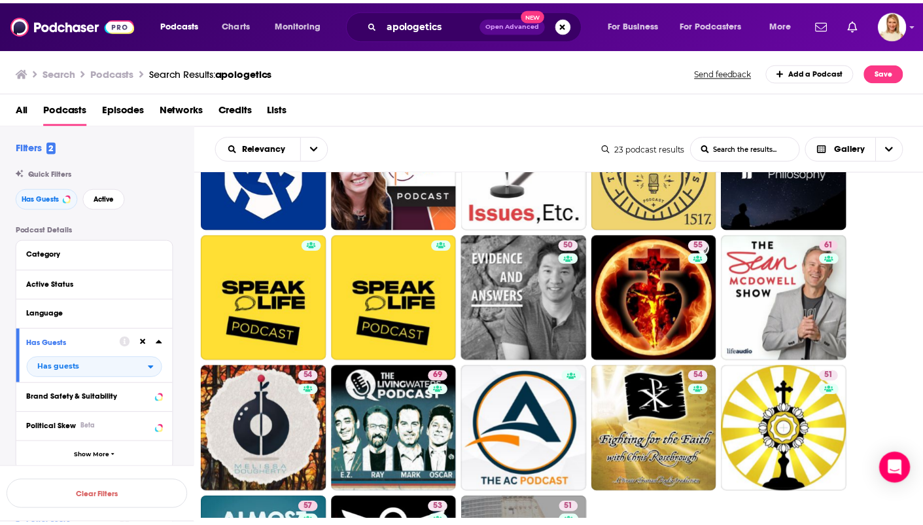
scroll to position [217, 0]
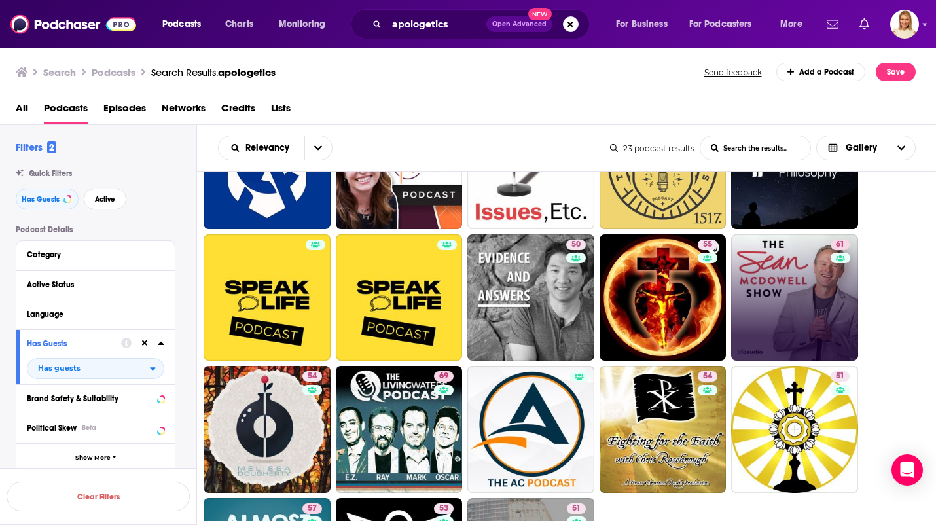
click at [810, 317] on link "61" at bounding box center [794, 297] width 127 height 127
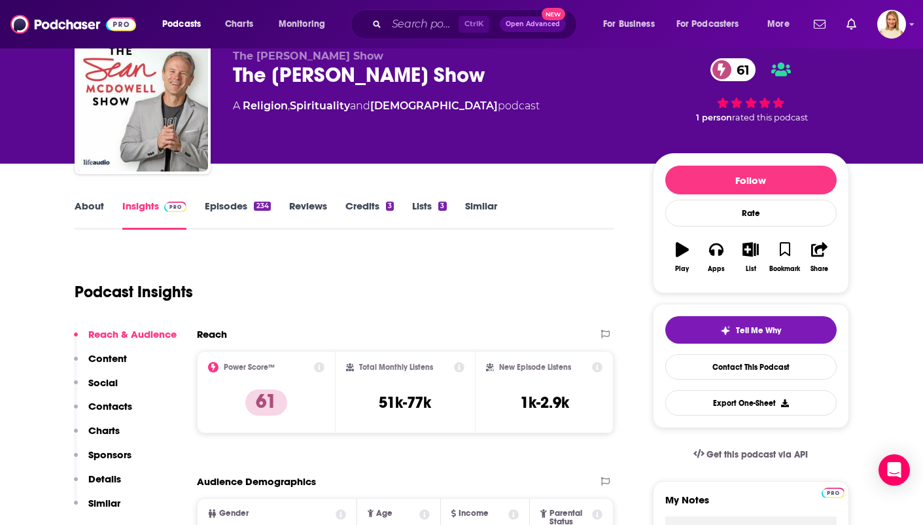
scroll to position [79, 0]
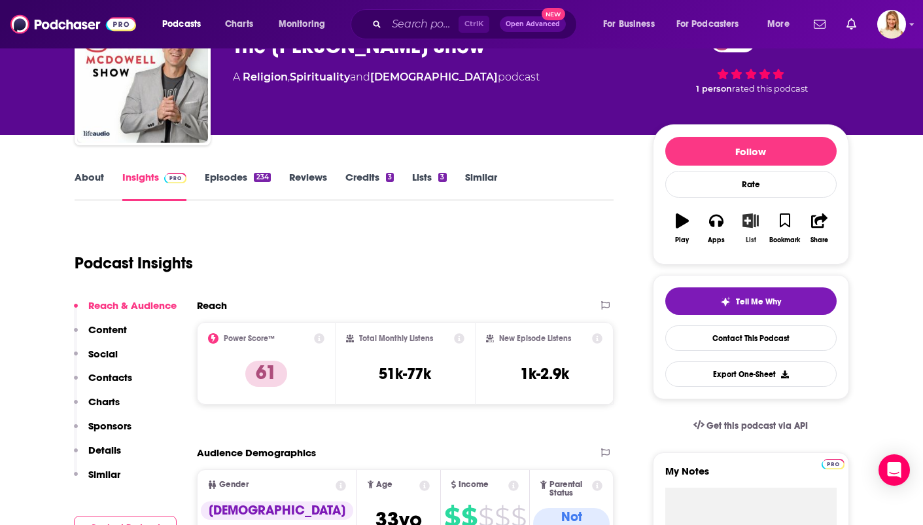
click at [757, 226] on icon "button" at bounding box center [751, 220] width 16 height 14
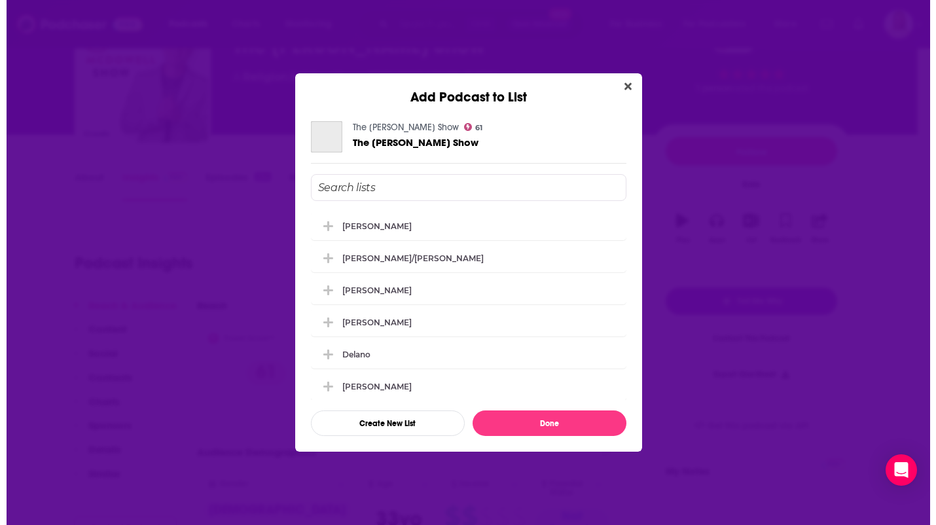
scroll to position [0, 0]
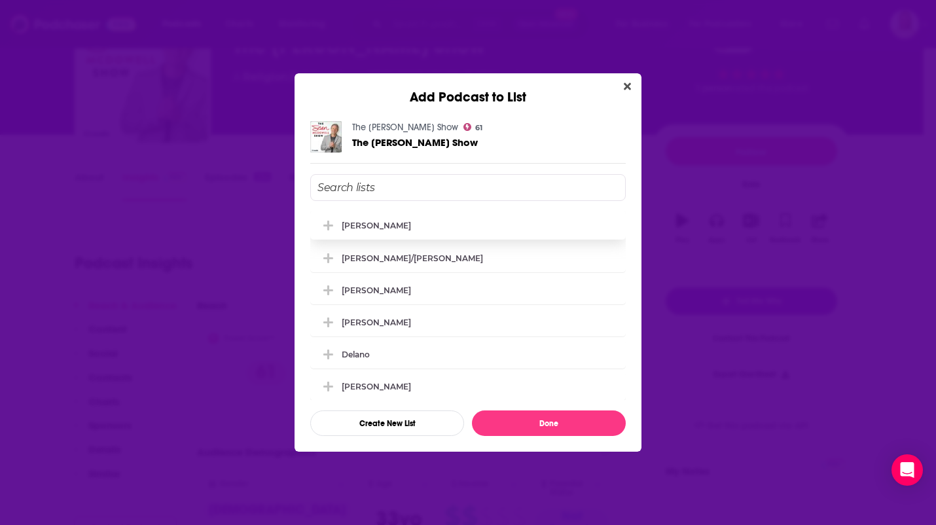
click at [340, 226] on button "Add Podcast To List" at bounding box center [330, 226] width 24 height 14
click at [557, 432] on button "Done" at bounding box center [549, 423] width 154 height 26
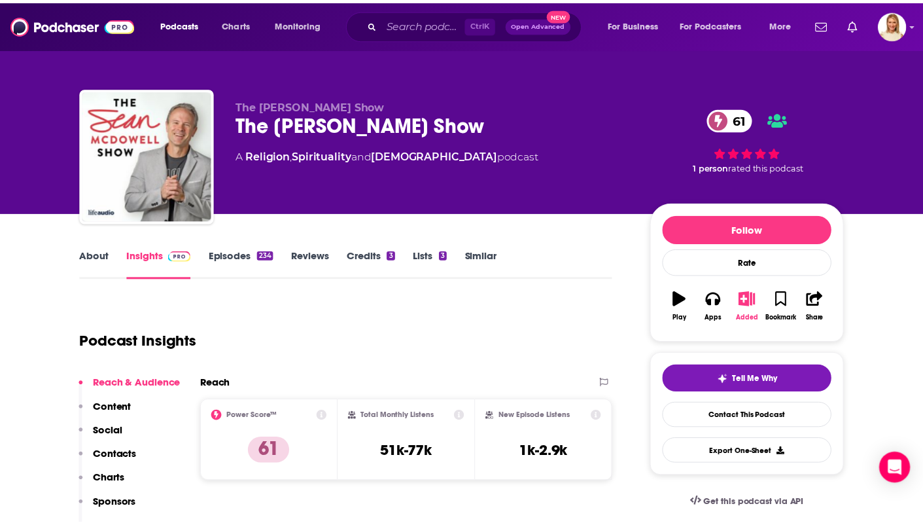
scroll to position [79, 0]
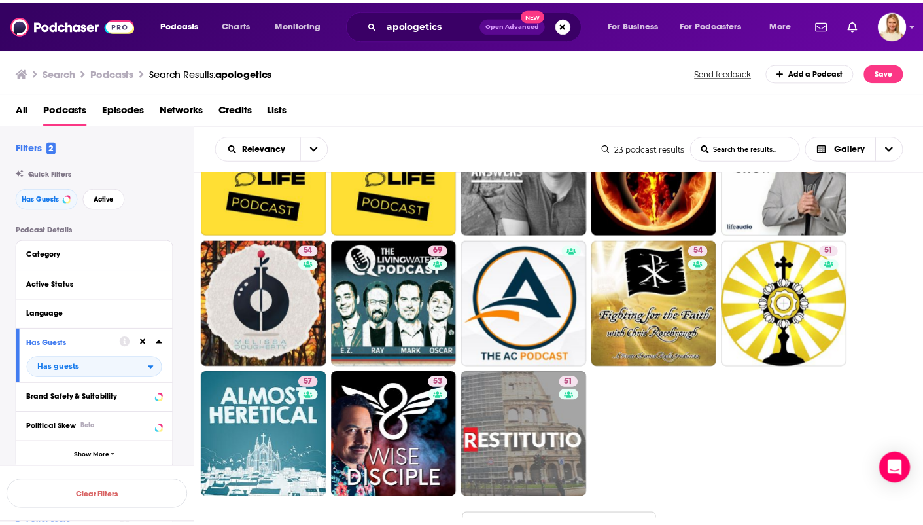
scroll to position [347, 0]
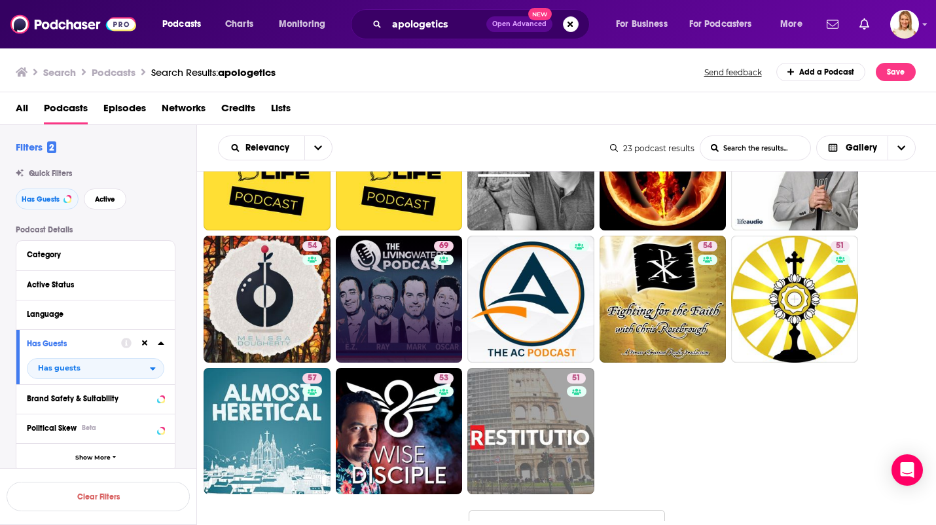
click at [414, 283] on link "69" at bounding box center [399, 299] width 127 height 127
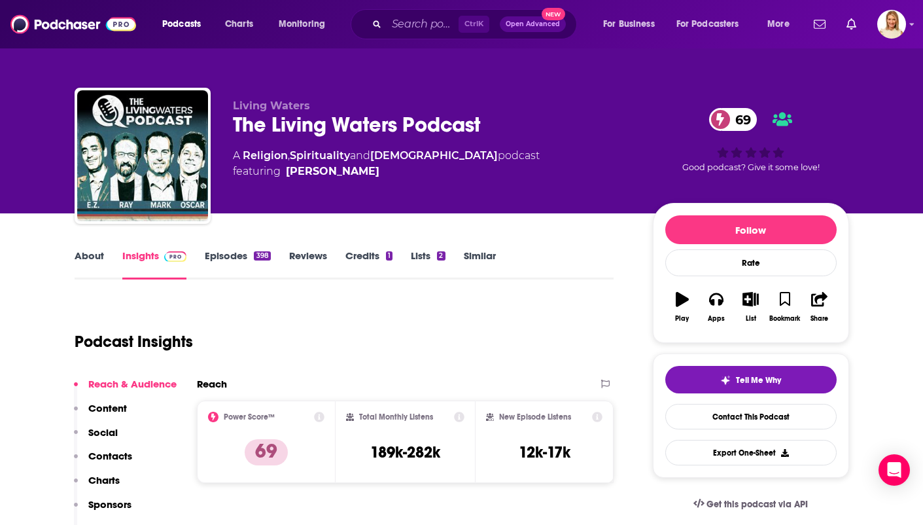
click at [84, 260] on link "About" at bounding box center [89, 264] width 29 height 30
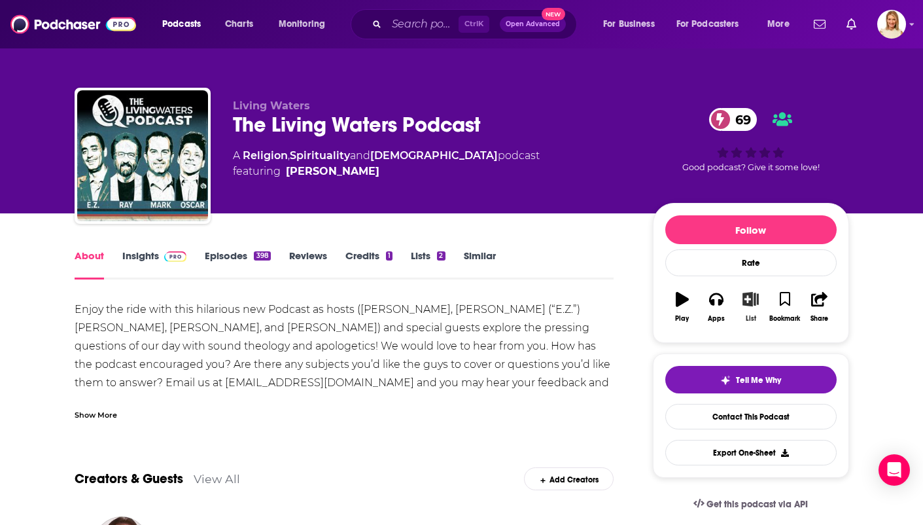
click at [751, 303] on icon "button" at bounding box center [751, 299] width 16 height 14
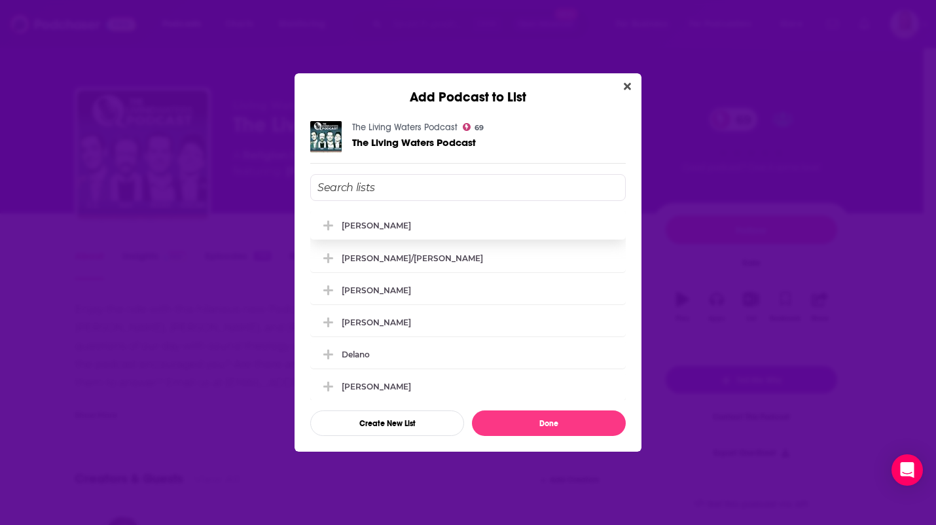
click at [329, 225] on icon "Add Podcast To List" at bounding box center [328, 226] width 10 height 10
click at [557, 428] on button "Done" at bounding box center [549, 423] width 154 height 26
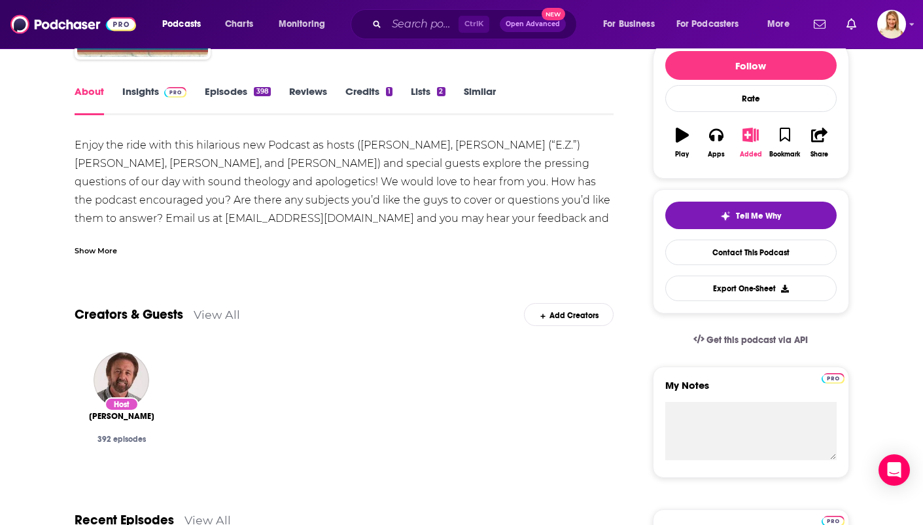
scroll to position [164, 0]
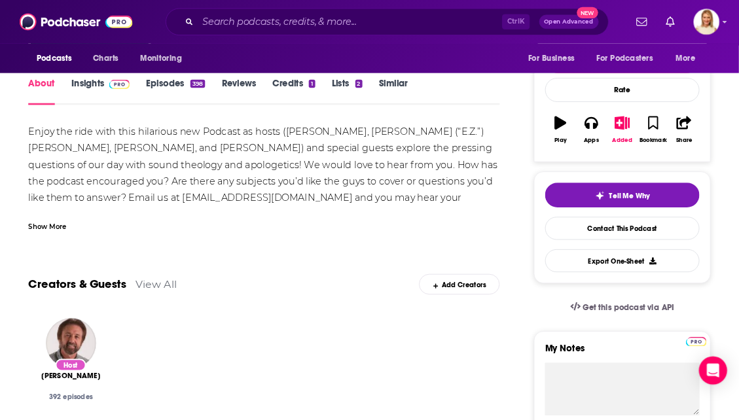
scroll to position [163, 0]
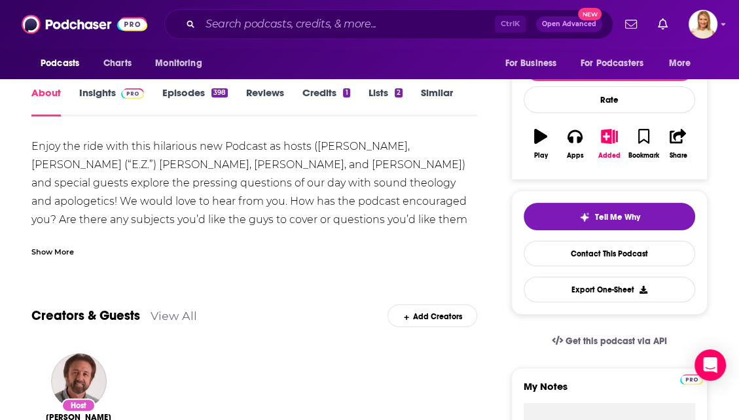
click at [387, 254] on div "Show More" at bounding box center [254, 247] width 446 height 22
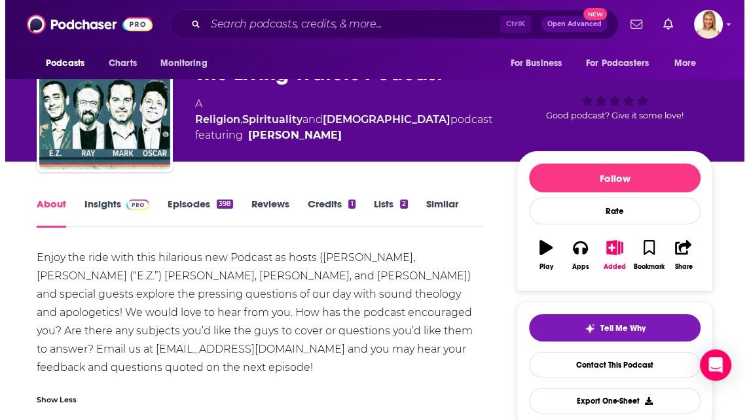
scroll to position [0, 0]
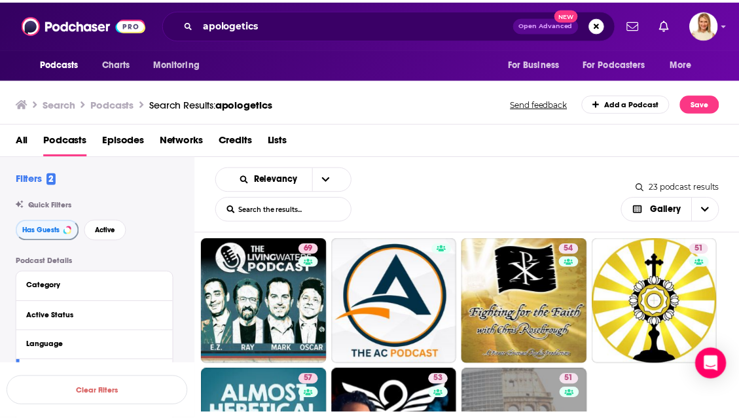
scroll to position [538, 0]
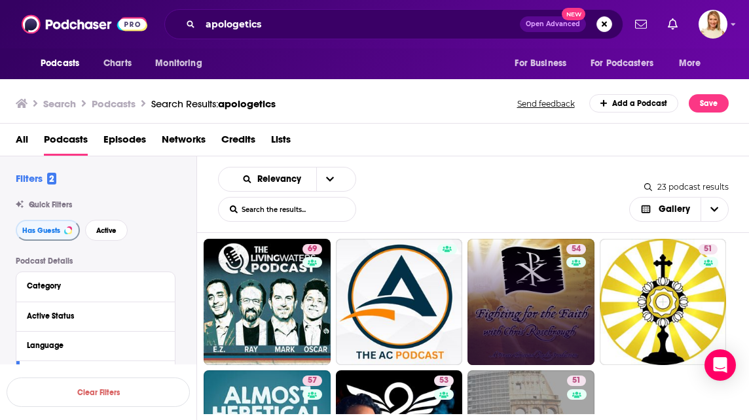
click at [558, 301] on link "54" at bounding box center [530, 302] width 127 height 127
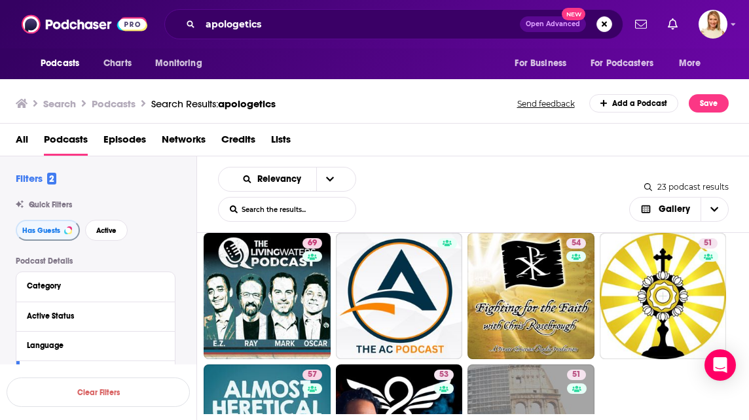
scroll to position [544, 0]
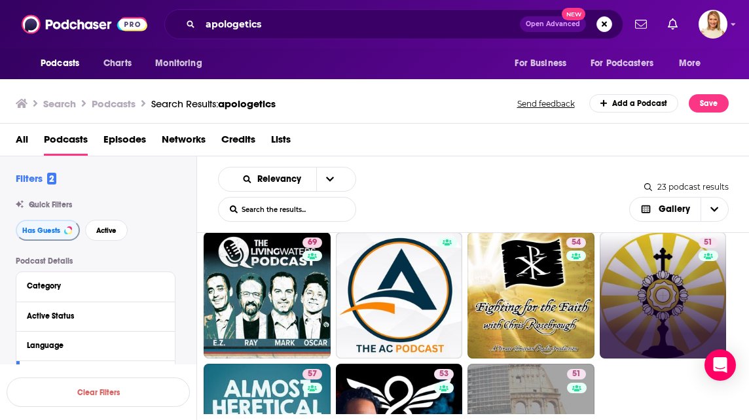
click at [679, 302] on link "51" at bounding box center [662, 295] width 127 height 127
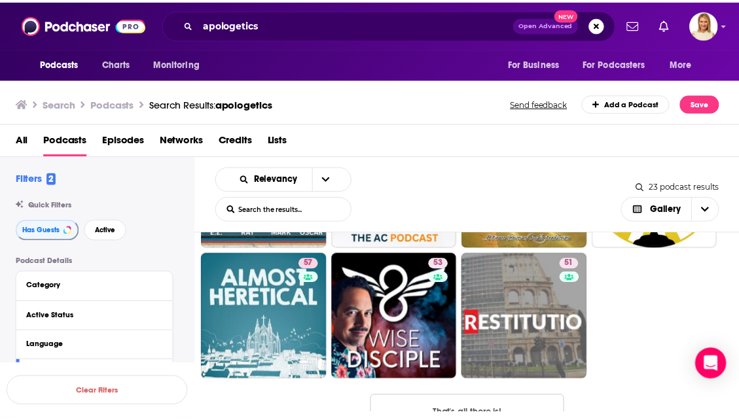
scroll to position [655, 0]
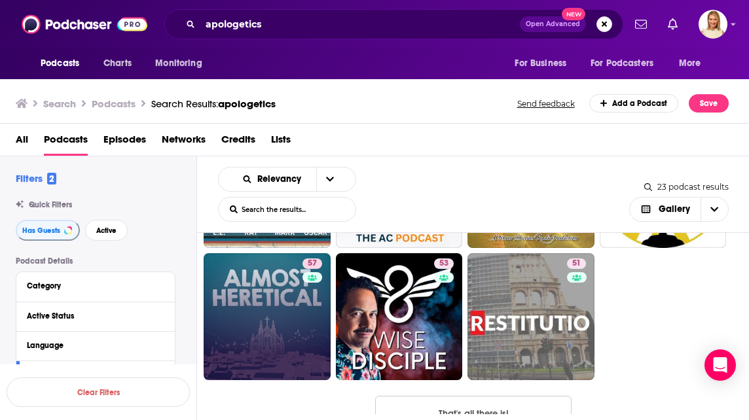
click at [268, 311] on link "57" at bounding box center [267, 316] width 127 height 127
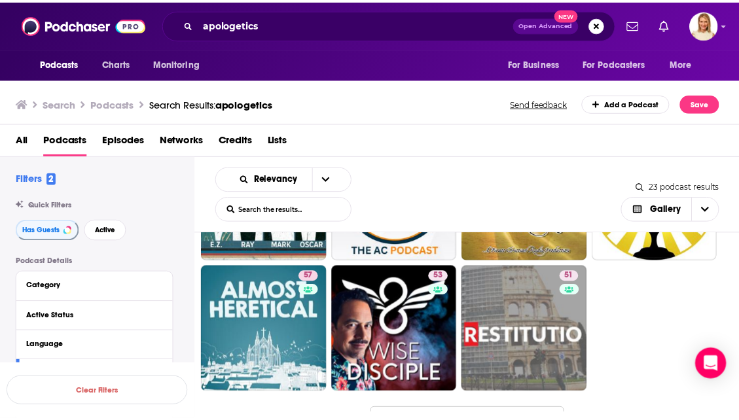
scroll to position [641, 0]
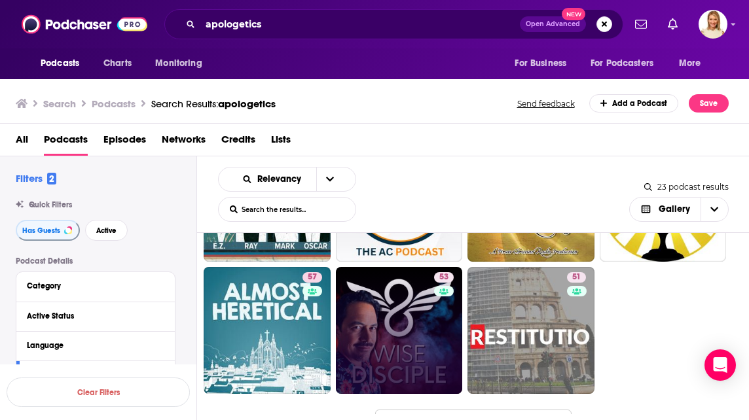
click at [402, 336] on link "53" at bounding box center [399, 330] width 127 height 127
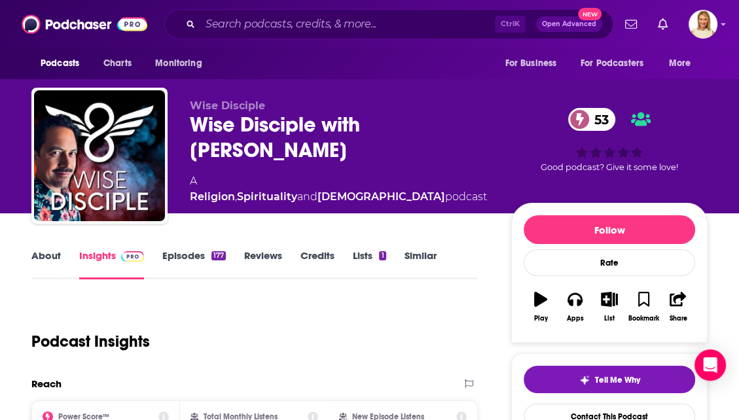
click at [43, 259] on link "About" at bounding box center [45, 264] width 29 height 30
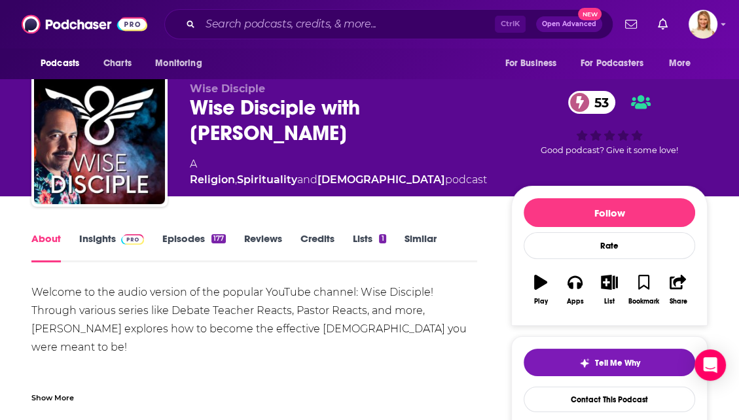
scroll to position [14, 0]
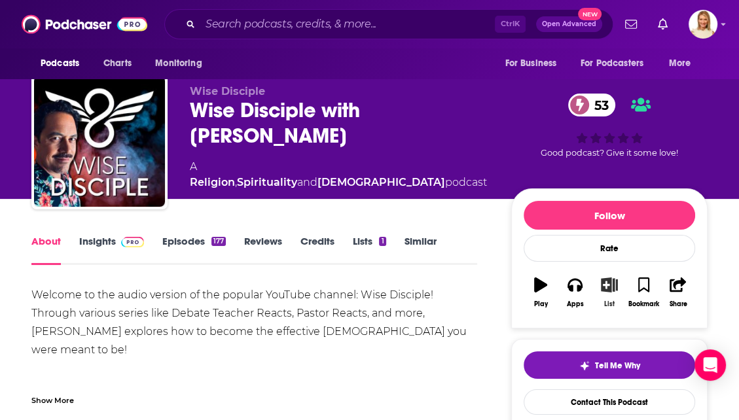
click at [608, 287] on icon "button" at bounding box center [609, 284] width 16 height 14
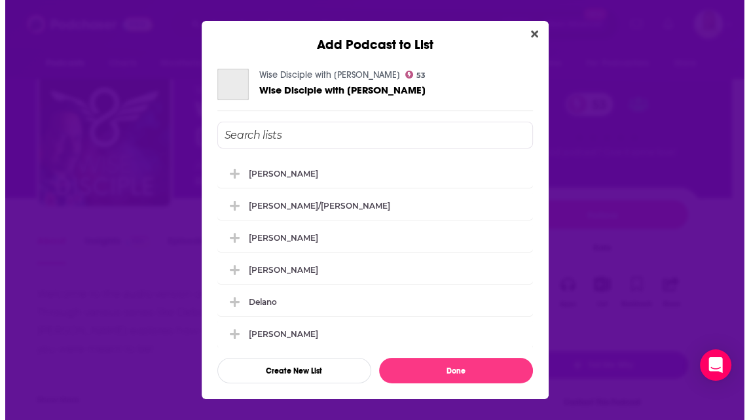
scroll to position [0, 0]
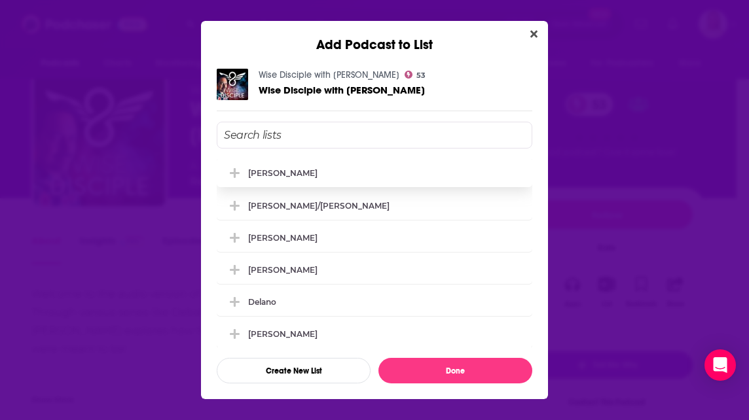
click at [276, 177] on div "[PERSON_NAME]" at bounding box center [282, 173] width 69 height 10
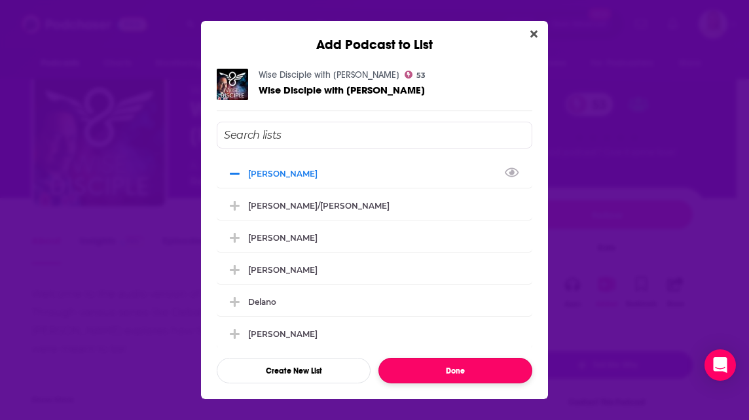
click at [459, 370] on button "Done" at bounding box center [455, 371] width 154 height 26
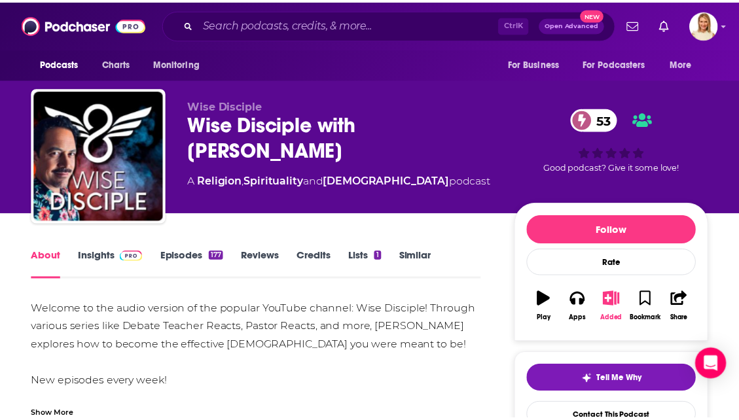
scroll to position [14, 0]
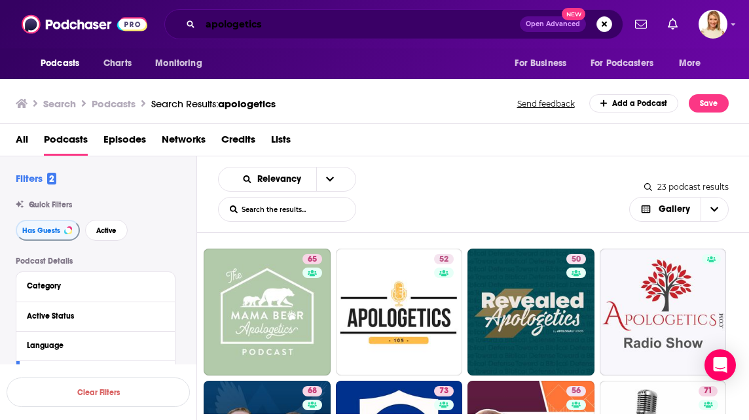
click at [291, 29] on input "apologetics" at bounding box center [359, 24] width 319 height 21
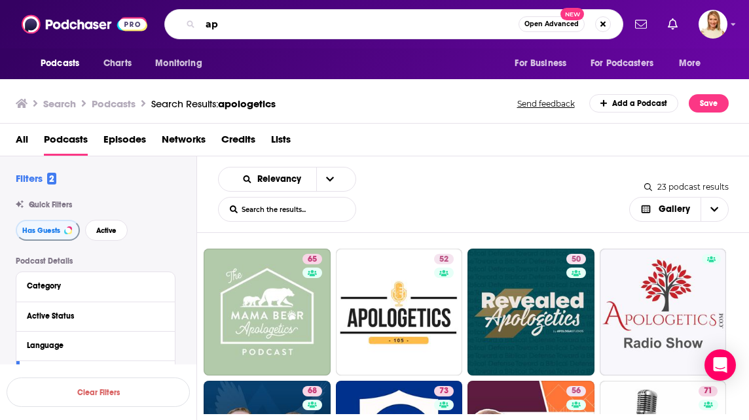
type input "a"
type input "suicide prevention"
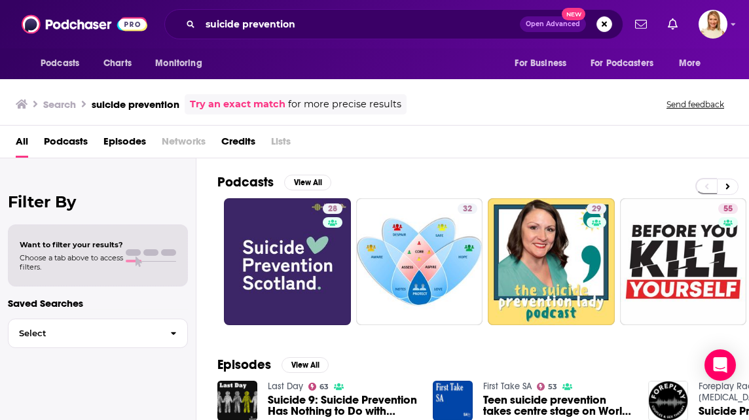
click at [62, 137] on span "Podcasts" at bounding box center [66, 144] width 44 height 27
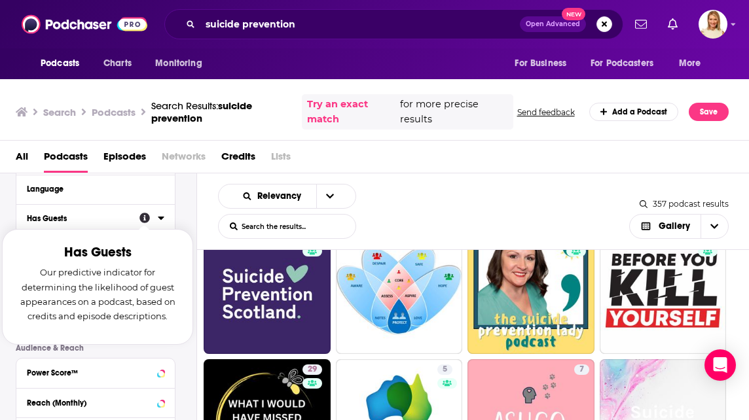
scroll to position [173, 0]
click at [183, 232] on div "Has Guests Our predictive indicator for determining the likelihood of guest app…" at bounding box center [97, 288] width 191 height 116
click at [161, 219] on icon at bounding box center [161, 218] width 6 height 3
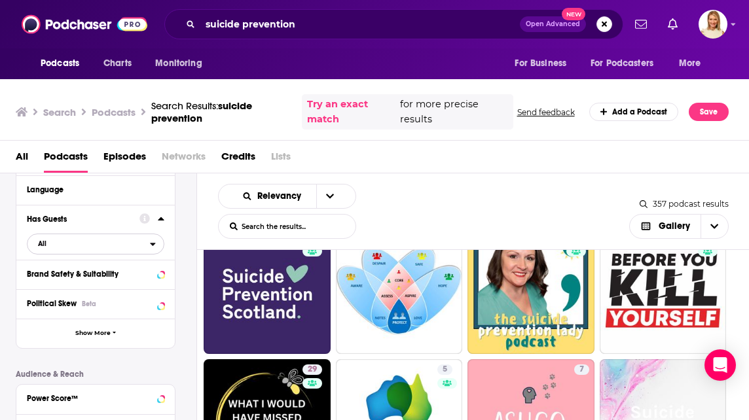
click at [152, 248] on icon "open menu" at bounding box center [153, 244] width 6 height 9
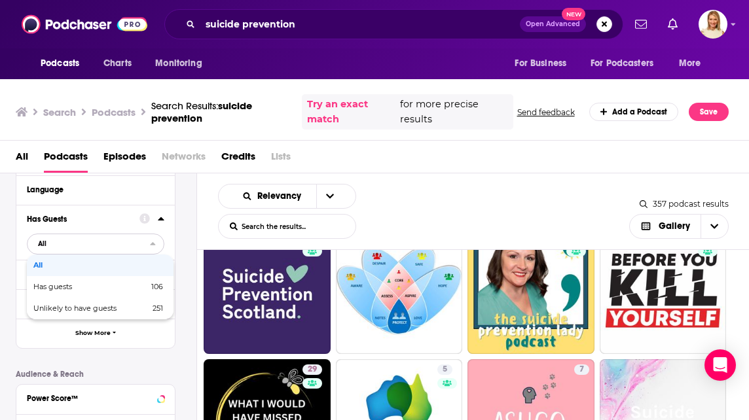
click at [151, 289] on span "106" at bounding box center [154, 286] width 18 height 7
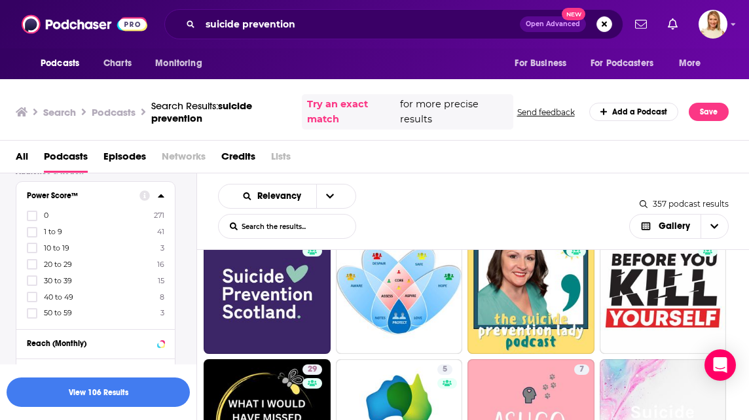
scroll to position [375, 0]
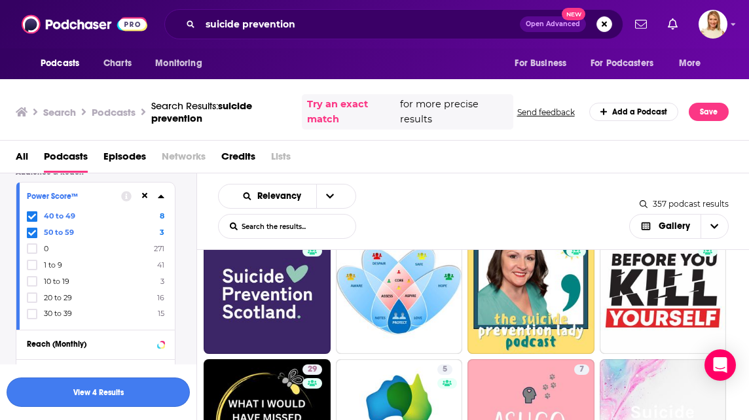
click at [147, 396] on button "View 4 Results" at bounding box center [98, 392] width 183 height 29
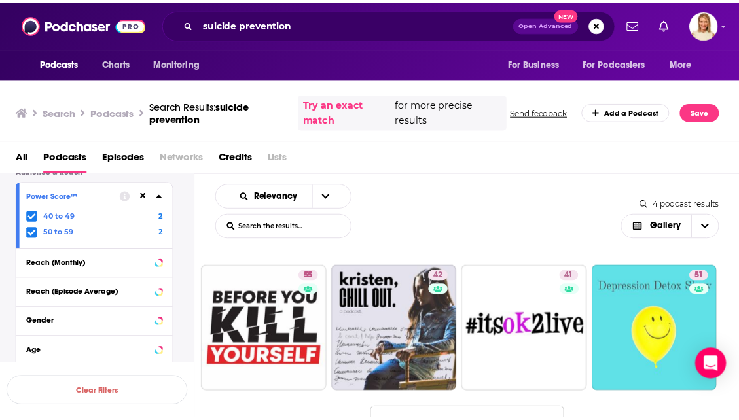
scroll to position [3, 0]
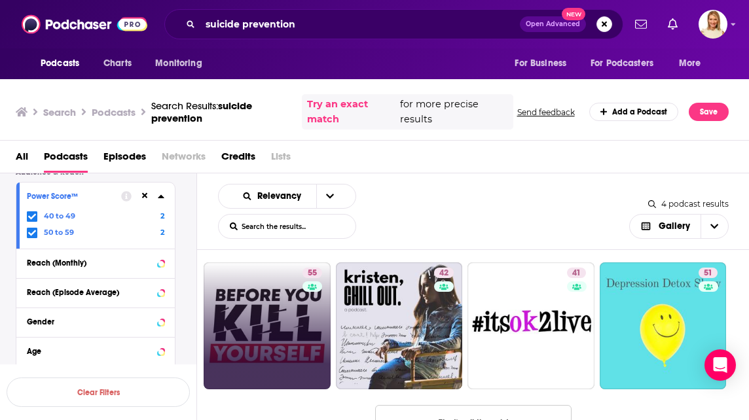
click at [261, 326] on link "55" at bounding box center [267, 325] width 127 height 127
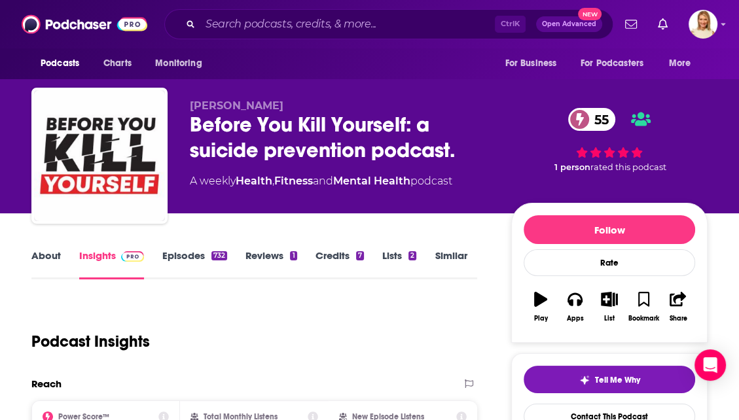
click at [44, 262] on link "About" at bounding box center [45, 264] width 29 height 30
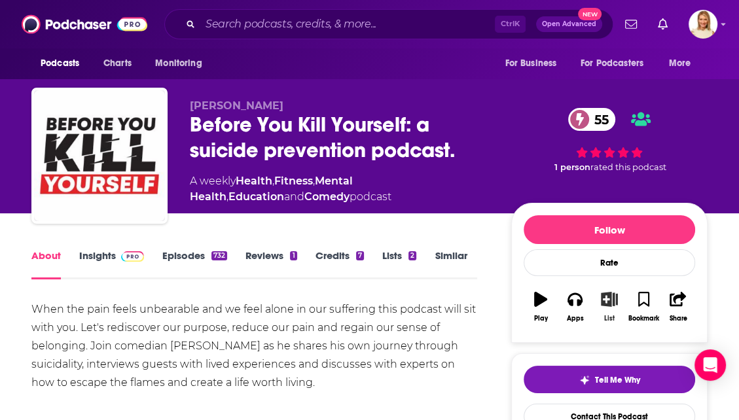
click at [615, 302] on icon "button" at bounding box center [609, 299] width 16 height 14
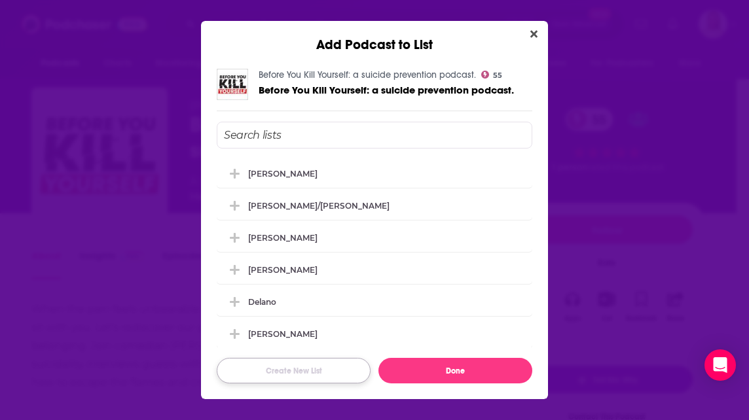
click at [328, 373] on button "Create New List" at bounding box center [294, 371] width 154 height 26
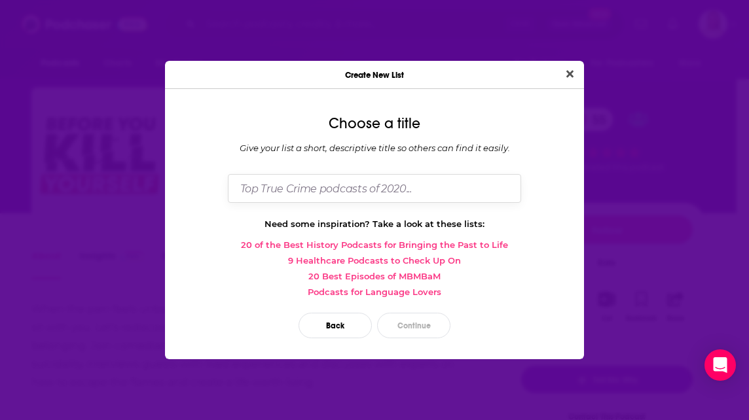
click at [338, 185] on input "Dialog" at bounding box center [374, 188] width 293 height 28
type input "Coyne"
click at [418, 319] on button "Continue" at bounding box center [413, 326] width 73 height 26
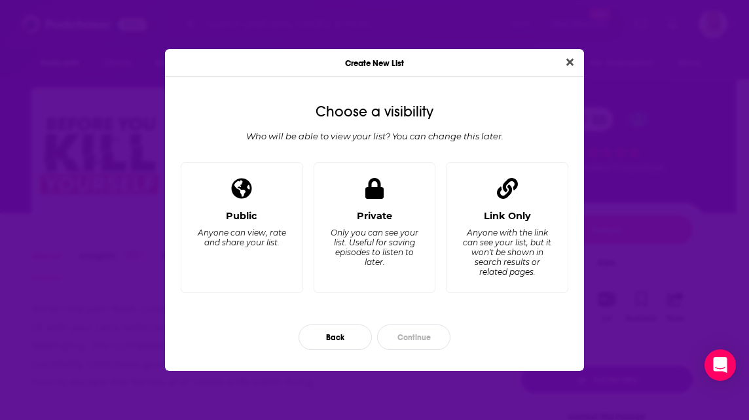
click at [385, 200] on div "Private Only you can see your list. Useful for saving episodes to listen to lat…" at bounding box center [374, 228] width 122 height 132
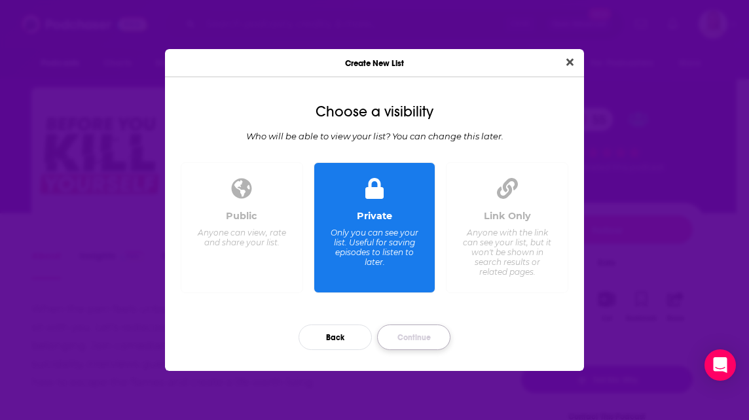
click at [410, 340] on button "Continue" at bounding box center [413, 338] width 73 height 26
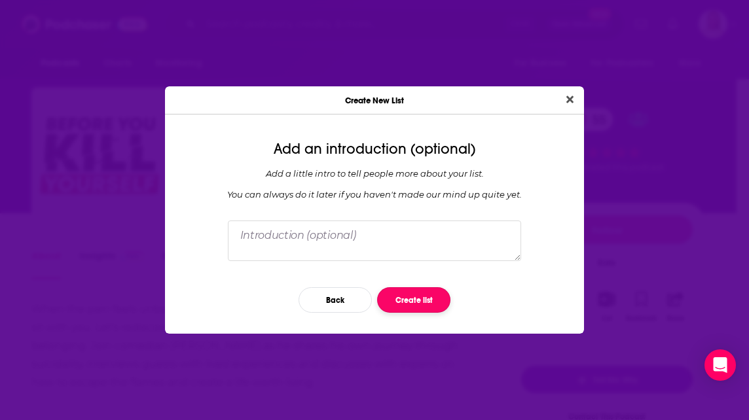
click at [419, 300] on button "Create list" at bounding box center [413, 300] width 73 height 26
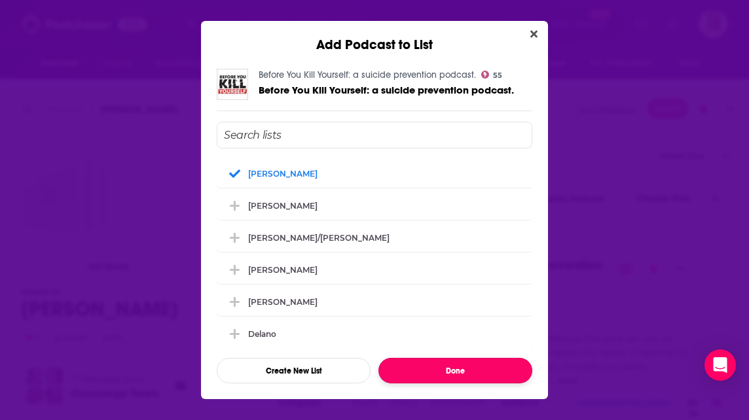
click at [461, 370] on button "Done" at bounding box center [455, 371] width 154 height 26
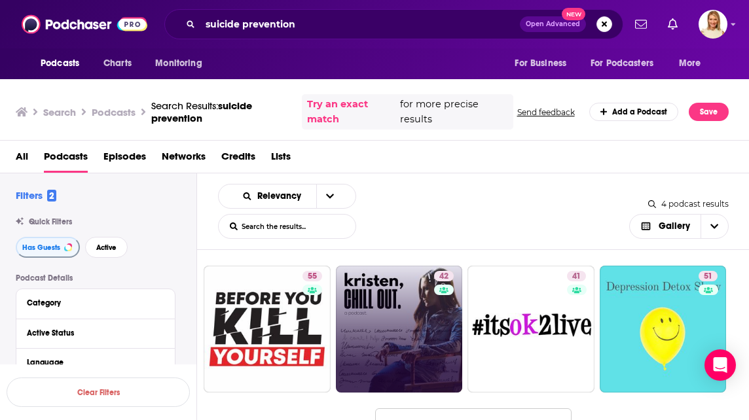
click at [416, 332] on link "42" at bounding box center [399, 329] width 127 height 127
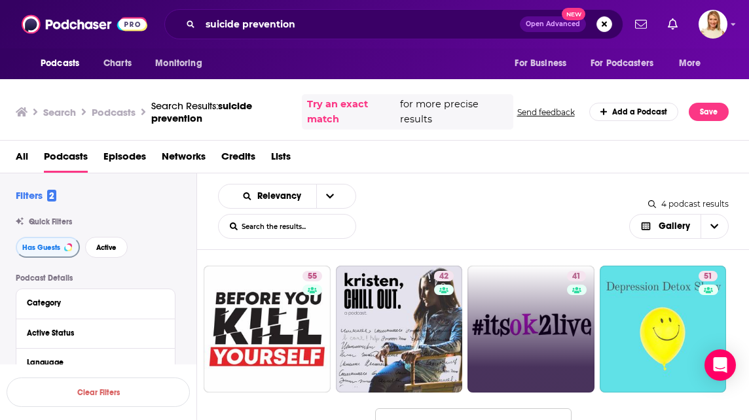
click at [559, 327] on link "41" at bounding box center [530, 329] width 127 height 127
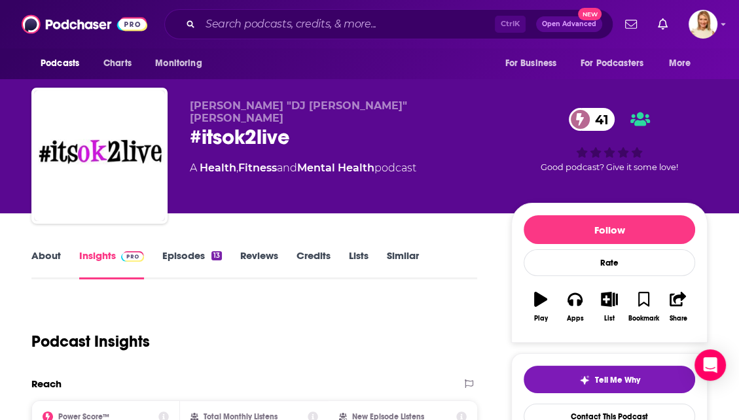
click at [35, 261] on link "About" at bounding box center [45, 264] width 29 height 30
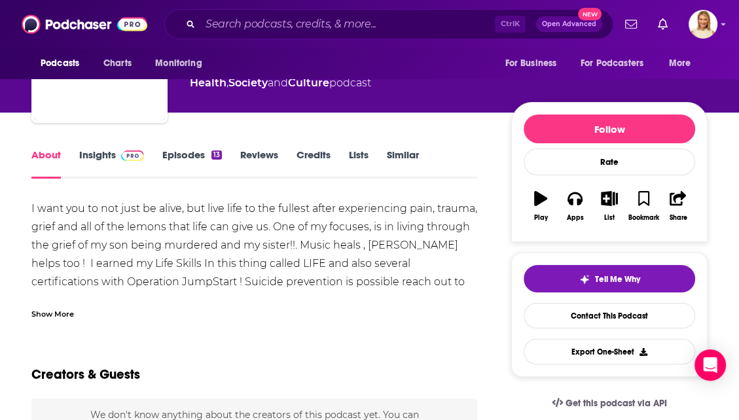
scroll to position [110, 0]
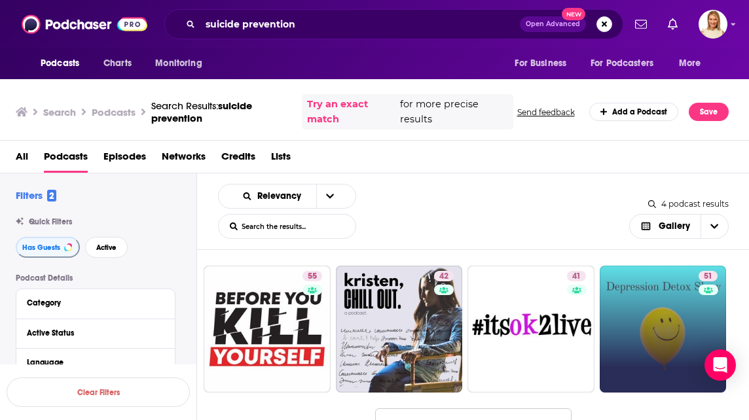
click at [648, 326] on link "51" at bounding box center [662, 329] width 127 height 127
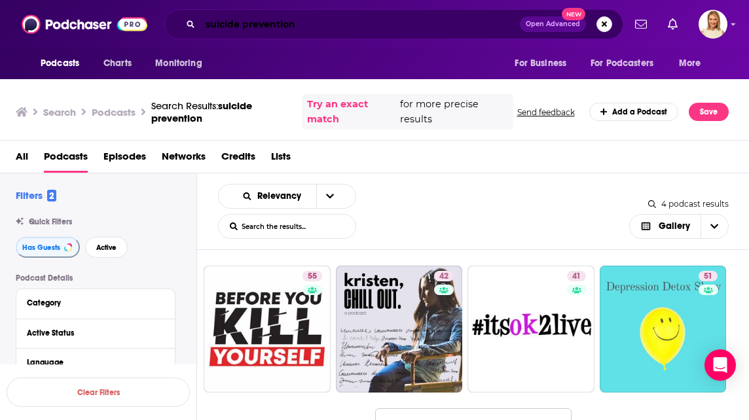
click at [339, 23] on input "suicide prevention" at bounding box center [359, 24] width 319 height 21
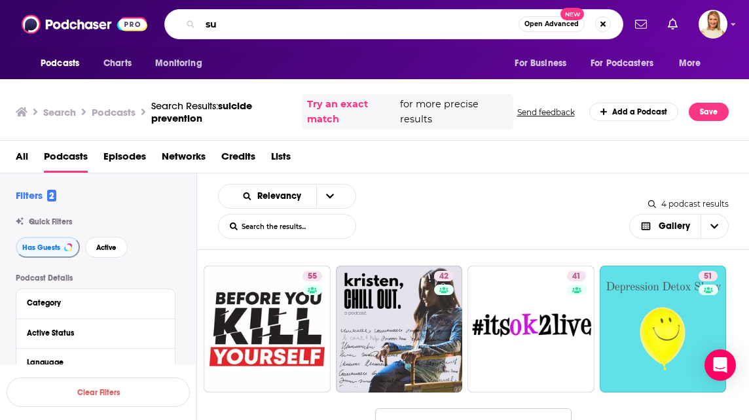
type input "s"
type input "depression"
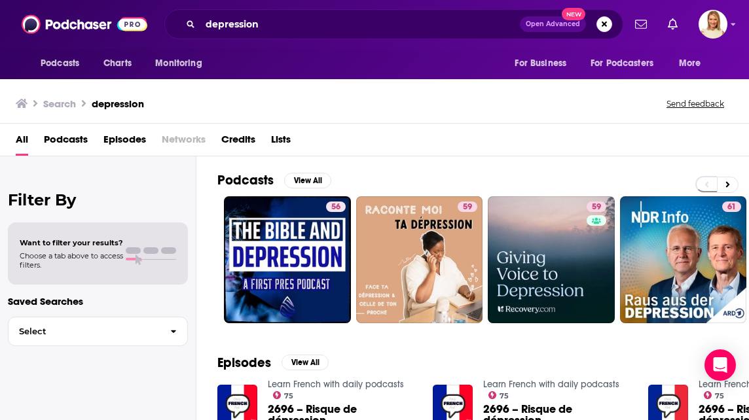
click at [67, 140] on span "Podcasts" at bounding box center [66, 142] width 44 height 27
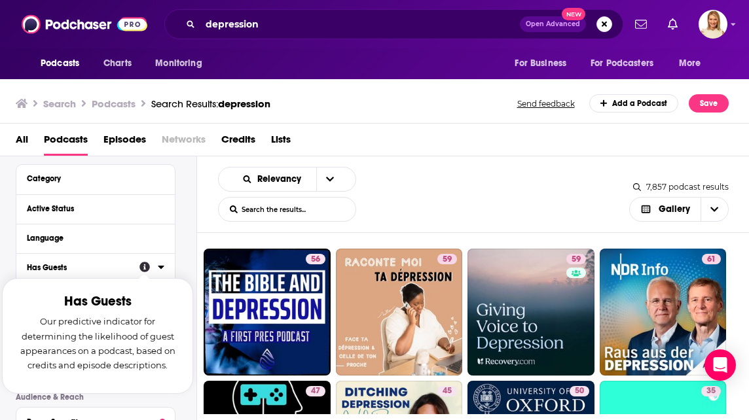
scroll to position [107, 0]
click at [101, 271] on div "Has Guests" at bounding box center [79, 267] width 104 height 9
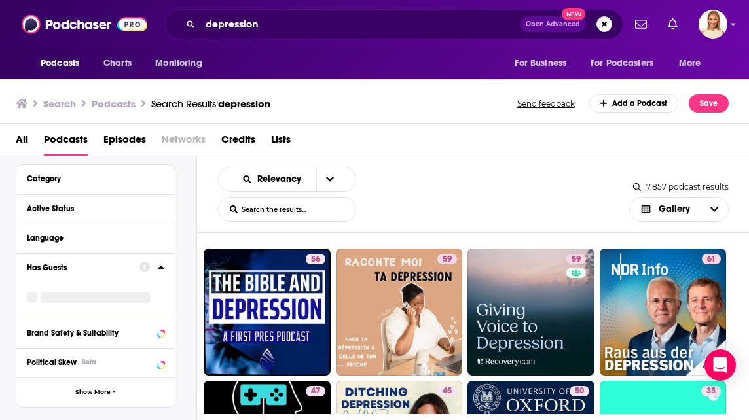
click at [120, 263] on div "Has Guests" at bounding box center [79, 267] width 104 height 9
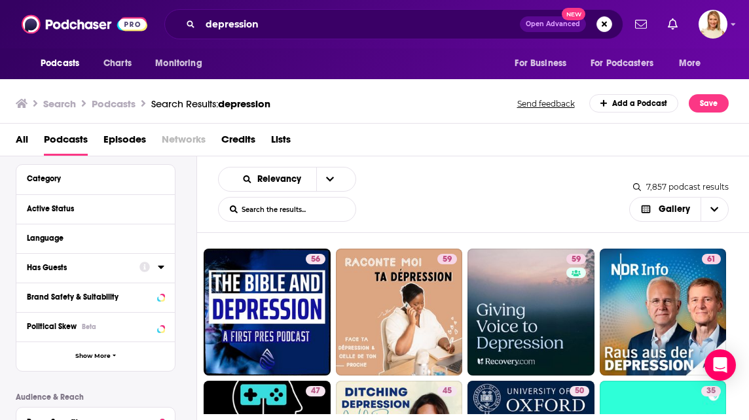
click at [161, 271] on icon at bounding box center [161, 267] width 7 height 10
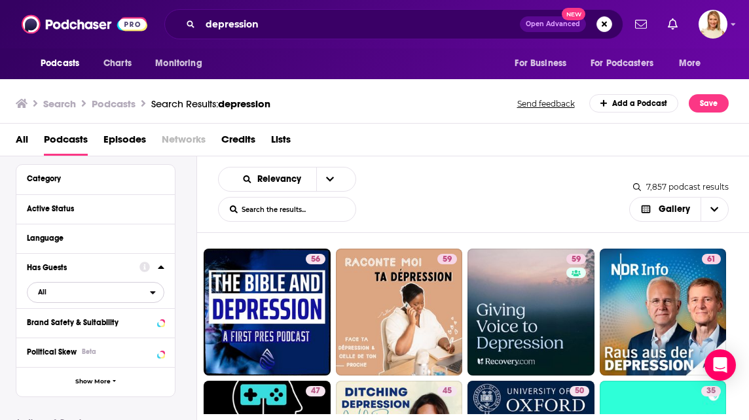
click at [153, 292] on icon "open menu" at bounding box center [153, 292] width 5 height 3
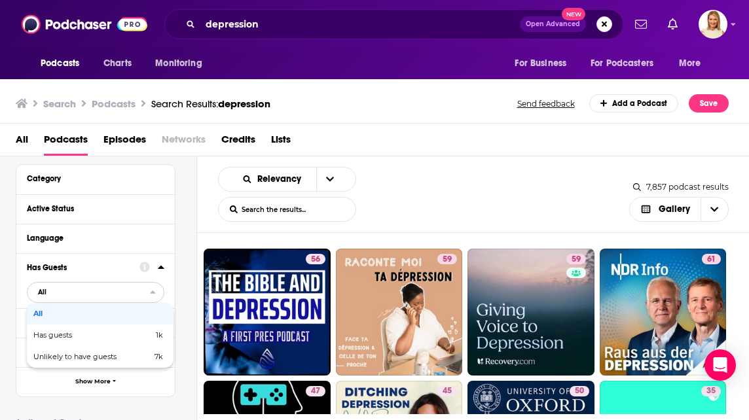
click at [161, 338] on span "1k" at bounding box center [159, 334] width 7 height 9
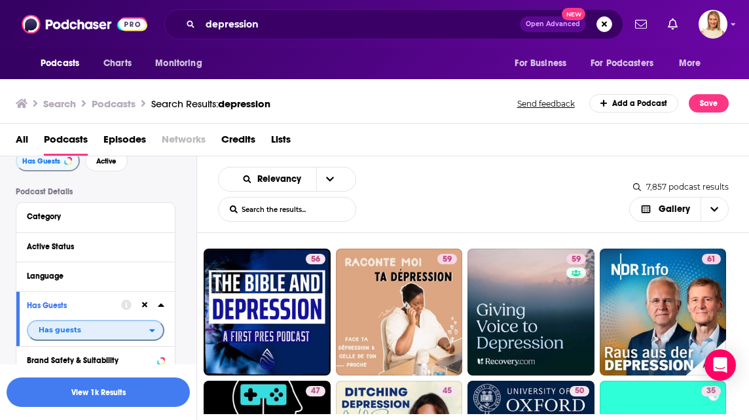
scroll to position [68, 0]
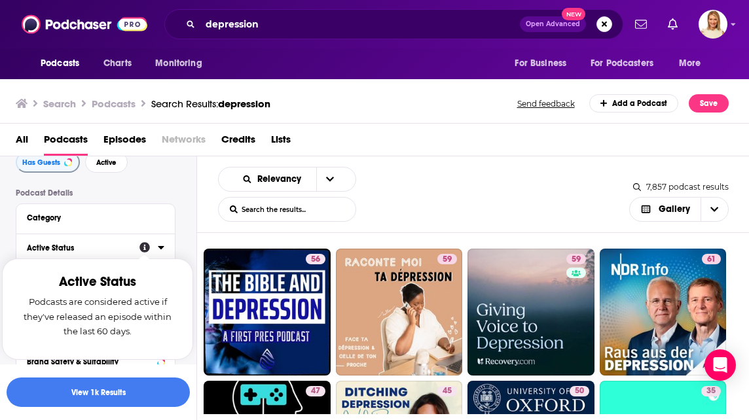
click at [161, 248] on icon at bounding box center [161, 247] width 6 height 3
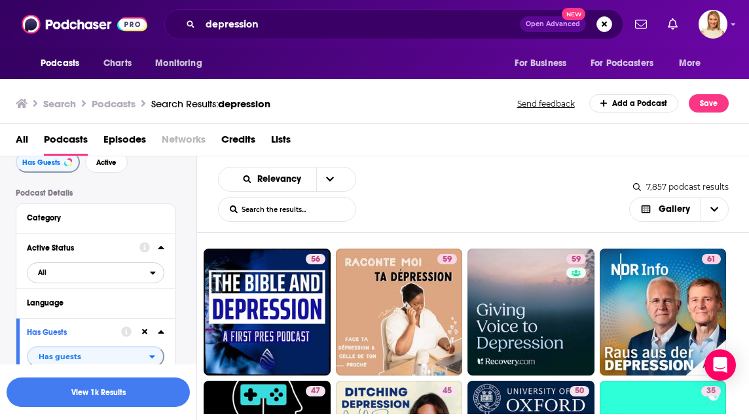
click at [141, 279] on span "All" at bounding box center [88, 272] width 122 height 17
click at [161, 318] on span "697" at bounding box center [156, 315] width 13 height 9
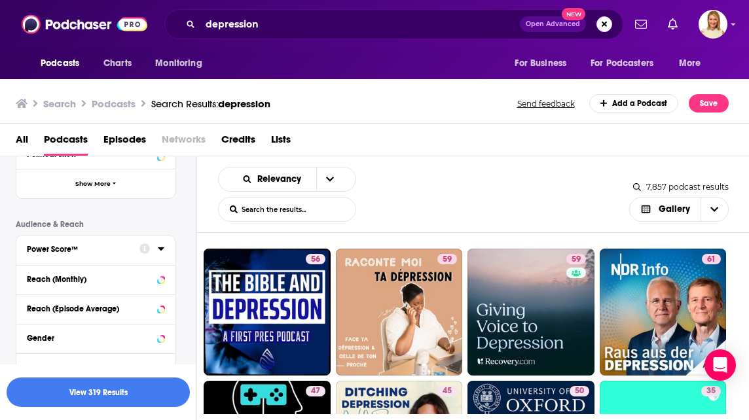
scroll to position [331, 0]
click at [158, 251] on icon at bounding box center [161, 248] width 7 height 10
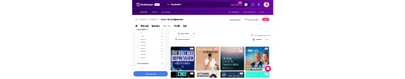
scroll to position [431, 0]
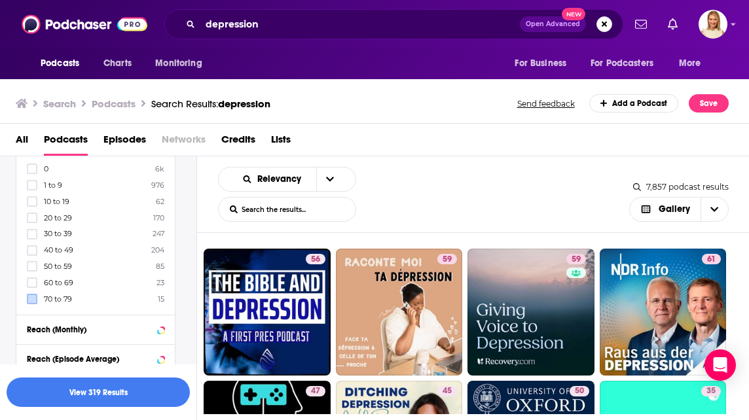
click at [31, 302] on label at bounding box center [32, 299] width 10 height 10
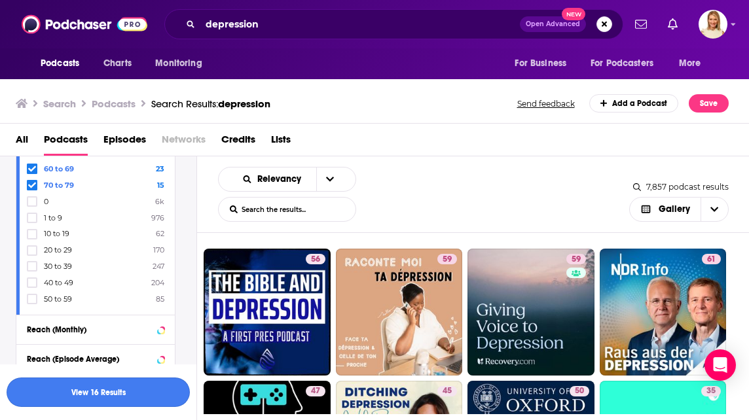
click at [131, 390] on button "View 16 Results" at bounding box center [98, 392] width 183 height 29
